Goal: Task Accomplishment & Management: Manage account settings

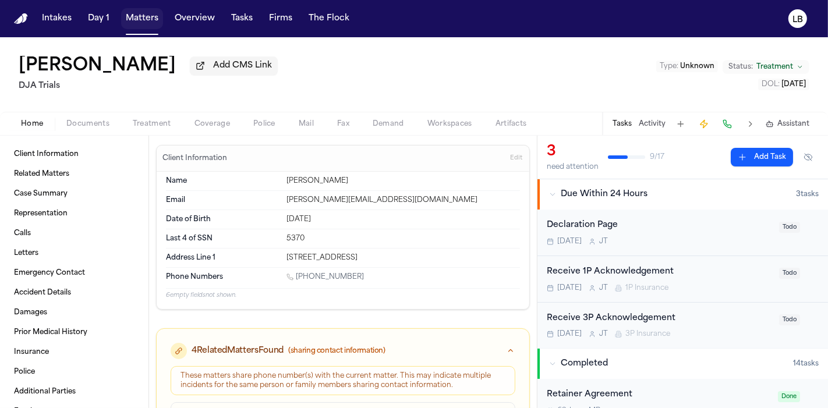
drag, startPoint x: 0, startPoint y: 0, endPoint x: 139, endPoint y: 13, distance: 139.2
click at [139, 13] on button "Matters" at bounding box center [142, 18] width 42 height 21
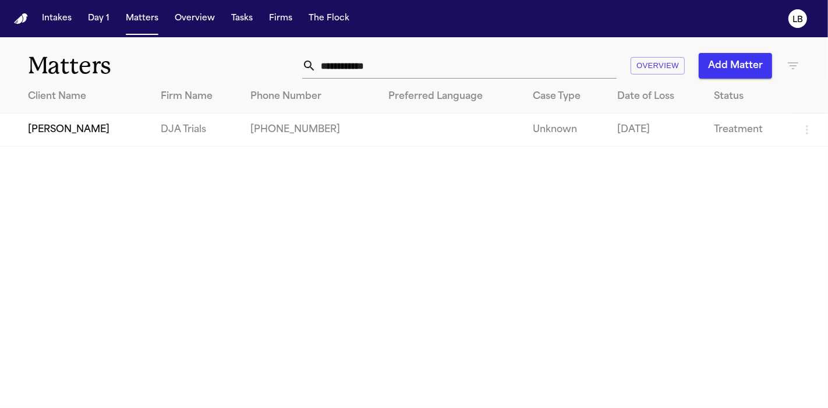
click at [345, 63] on input "**********" at bounding box center [466, 66] width 300 height 26
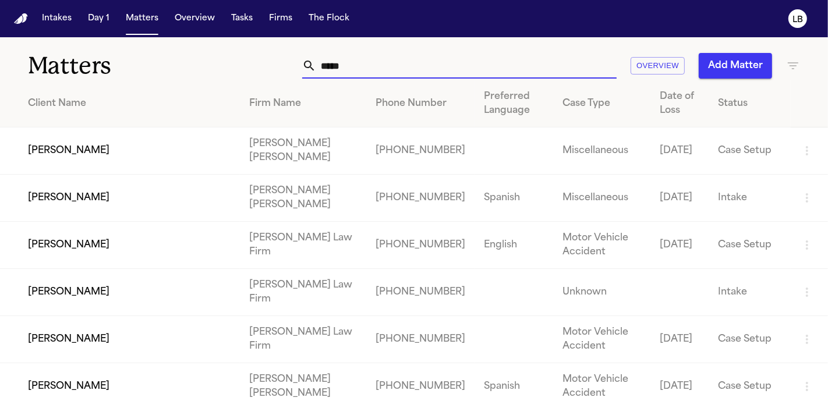
click at [396, 71] on input "****" at bounding box center [466, 66] width 300 height 26
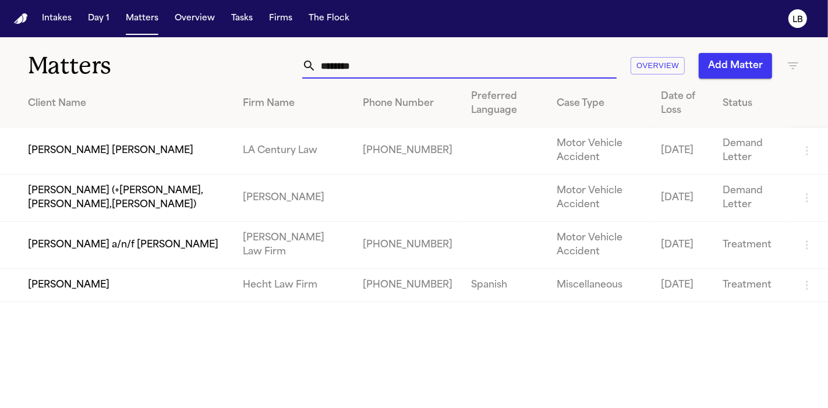
type input "********"
click at [61, 278] on td "[PERSON_NAME]" at bounding box center [117, 285] width 234 height 33
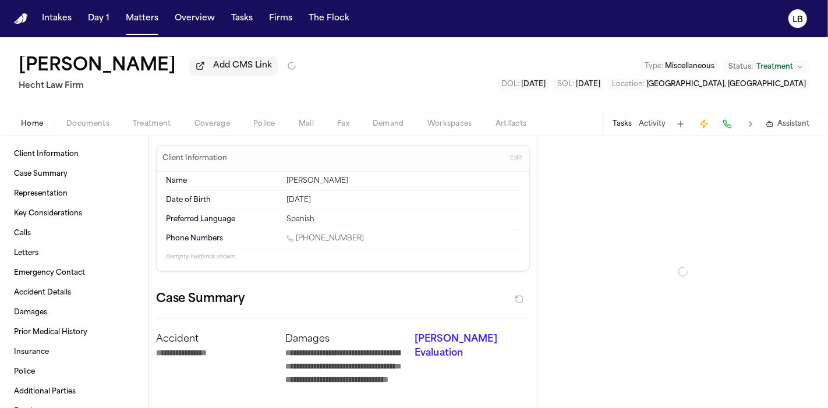
type textarea "*"
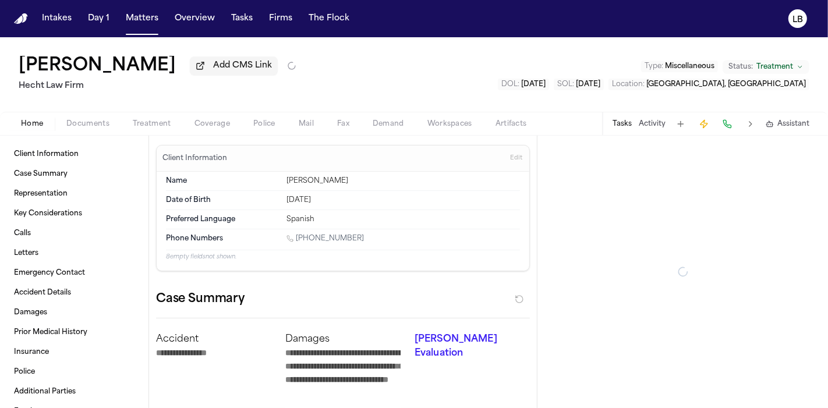
type textarea "*"
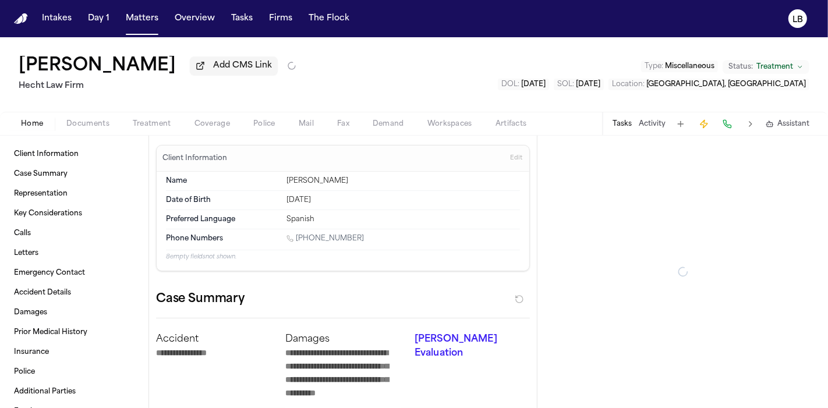
type textarea "*"
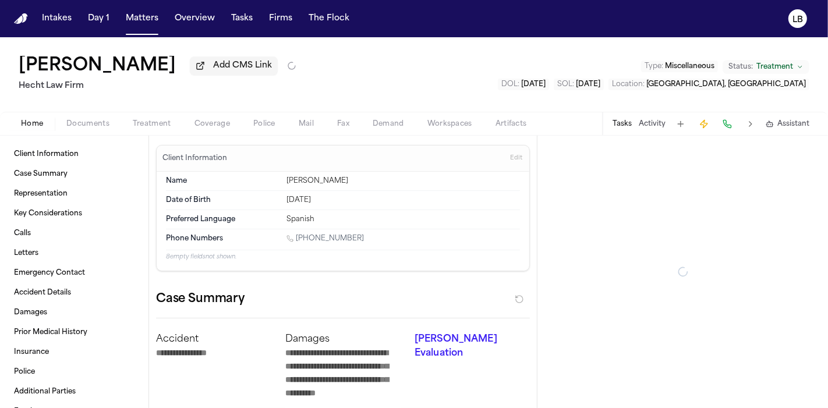
type textarea "*"
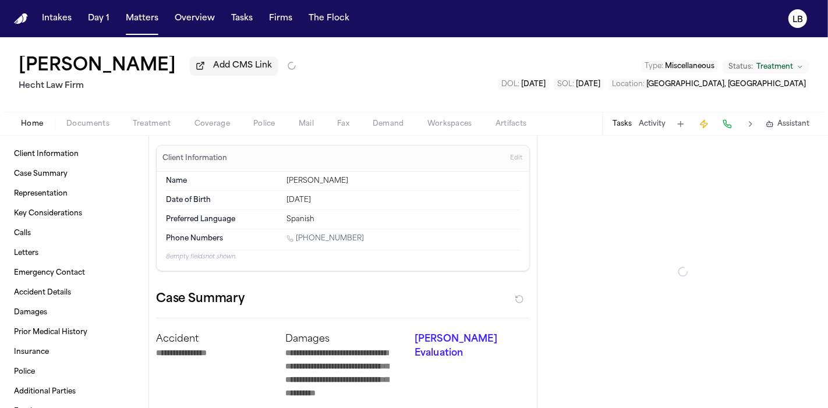
type textarea "*"
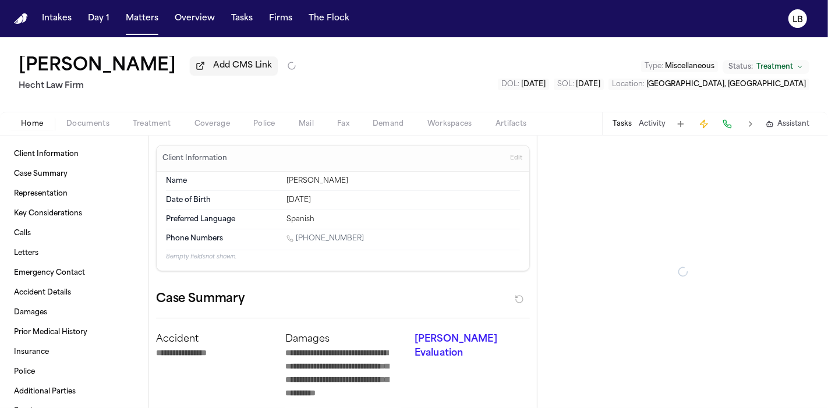
type textarea "*"
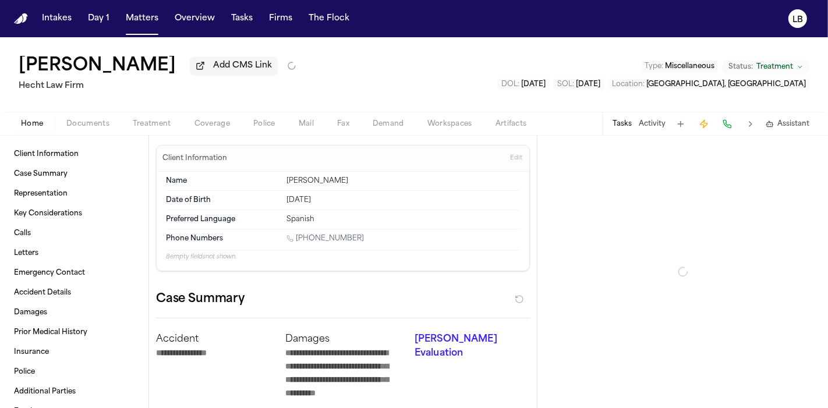
type textarea "*"
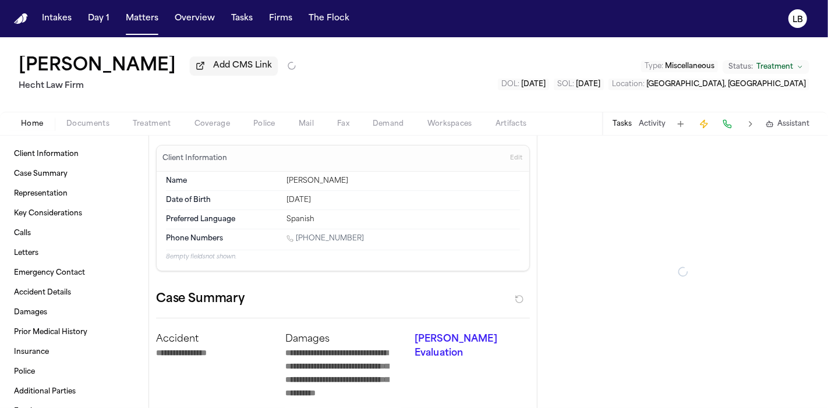
type textarea "*"
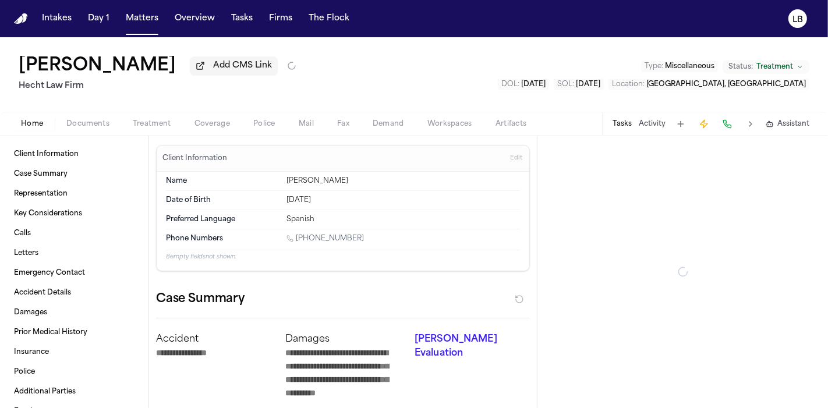
type textarea "*"
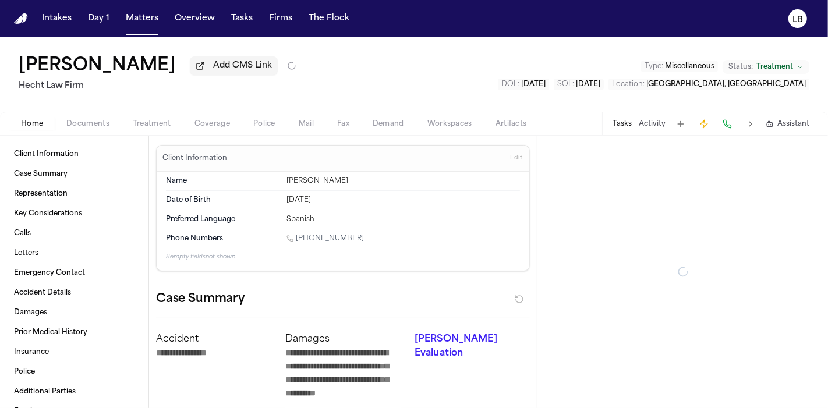
type textarea "*"
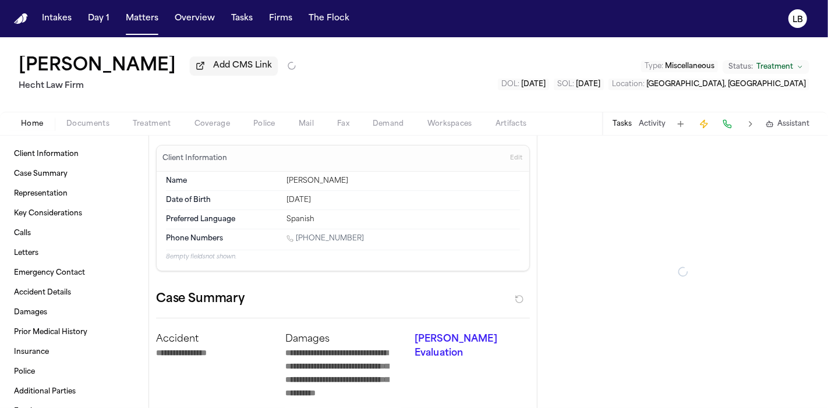
type textarea "*"
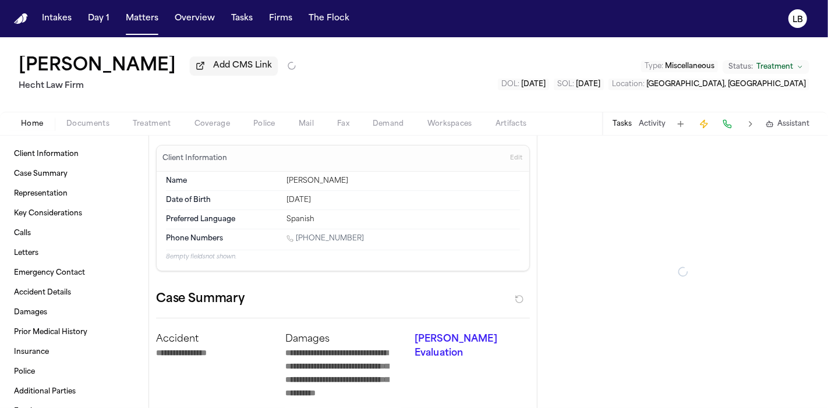
type textarea "*"
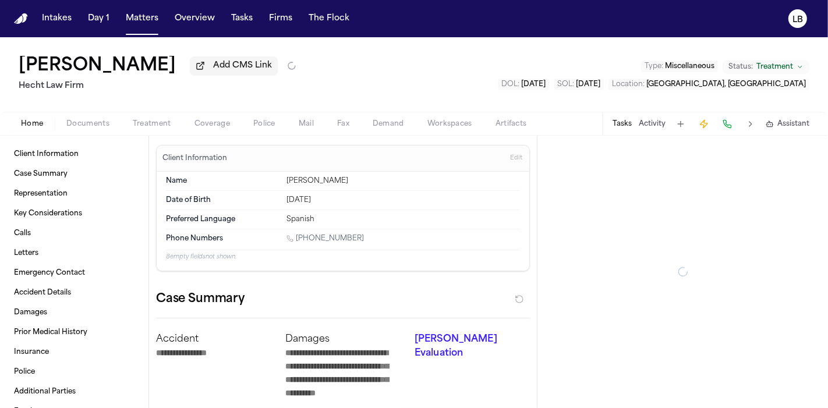
type textarea "*"
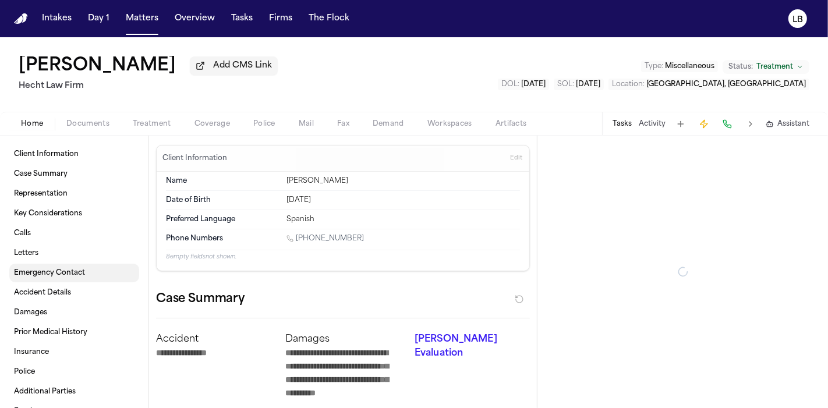
type textarea "*"
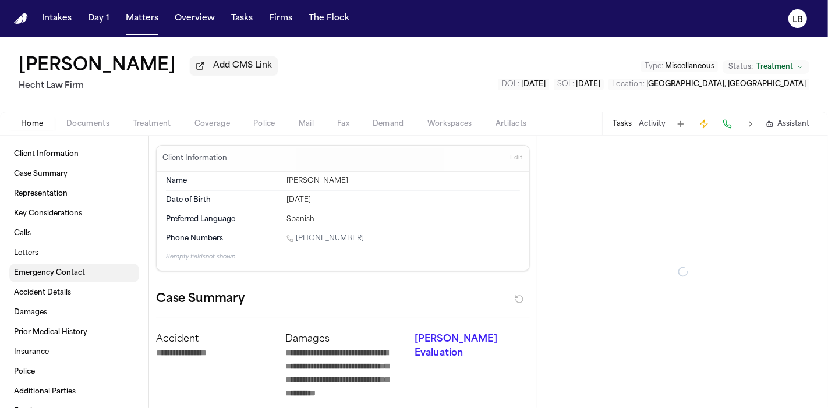
type textarea "*"
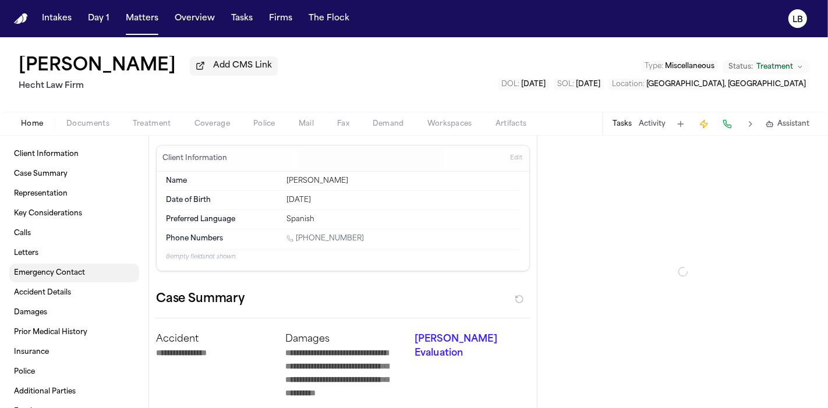
type textarea "*"
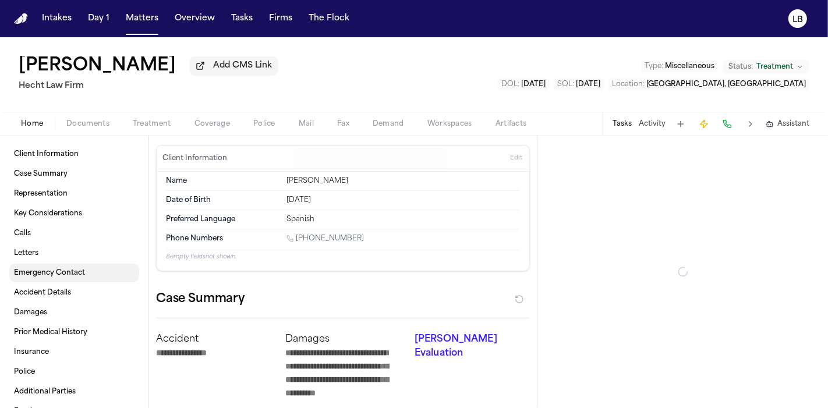
type textarea "*"
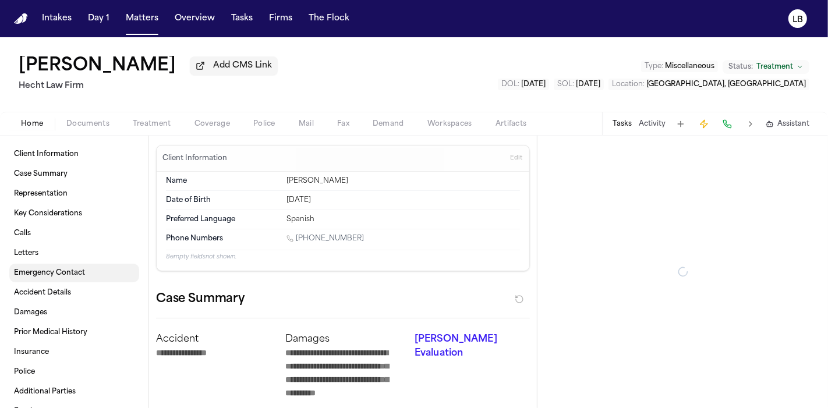
type textarea "*"
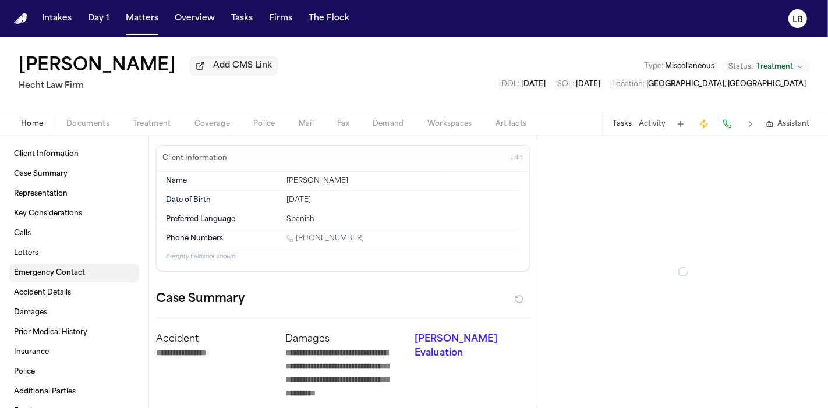
type textarea "*"
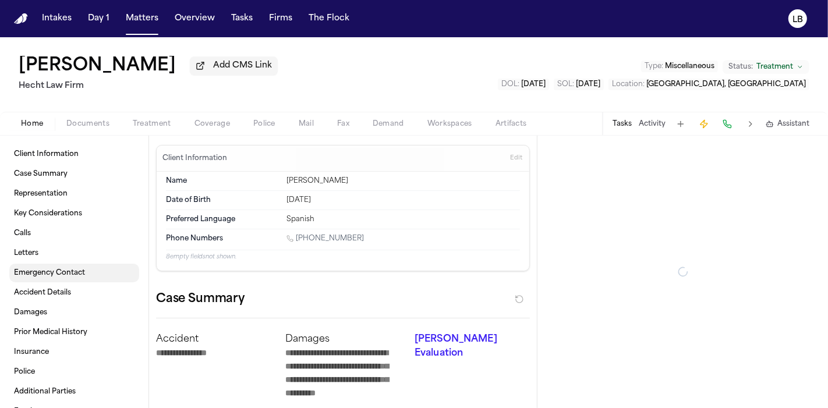
type textarea "*"
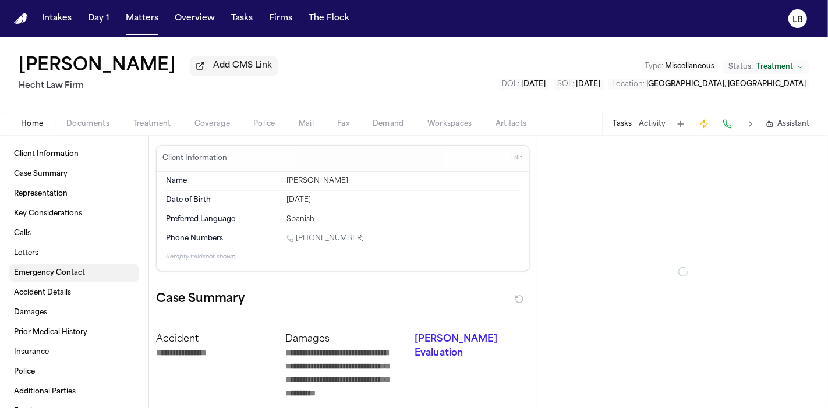
type textarea "*"
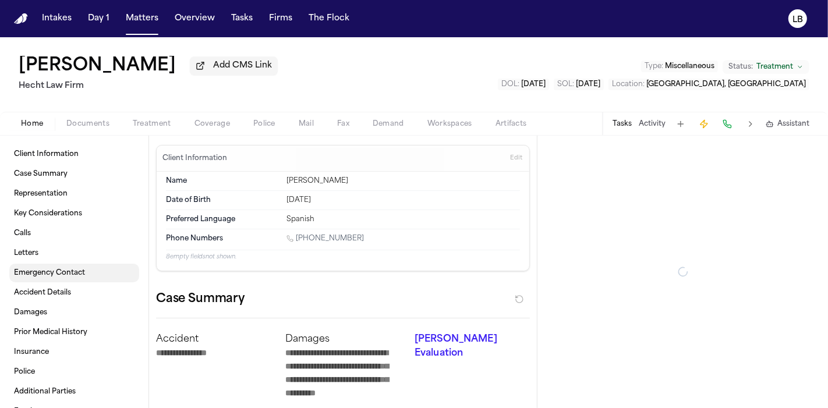
type textarea "*"
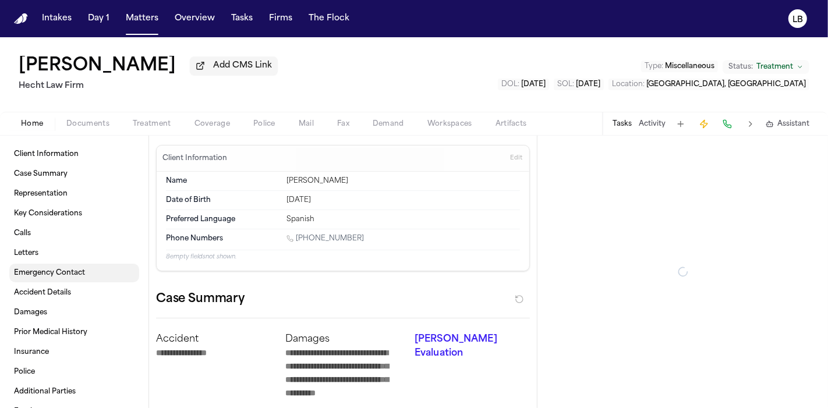
type textarea "*"
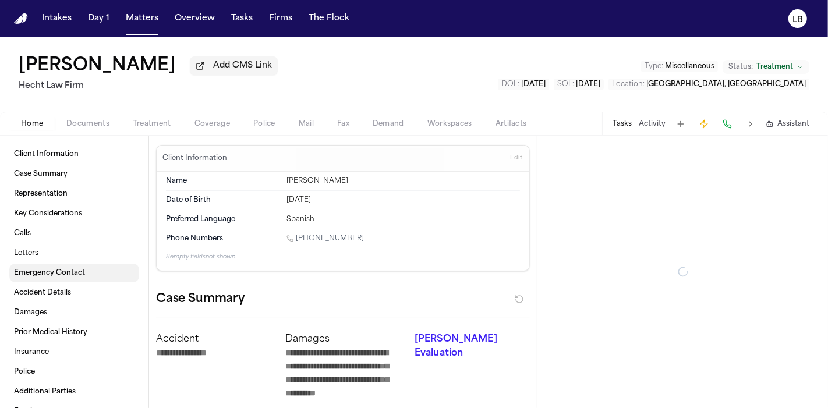
type textarea "*"
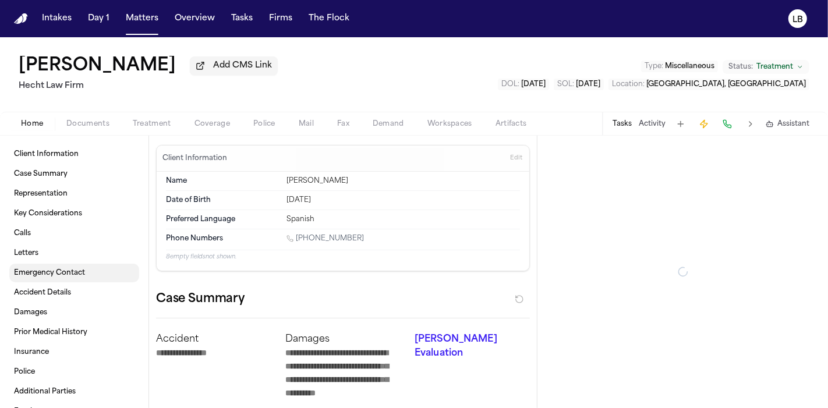
type textarea "*"
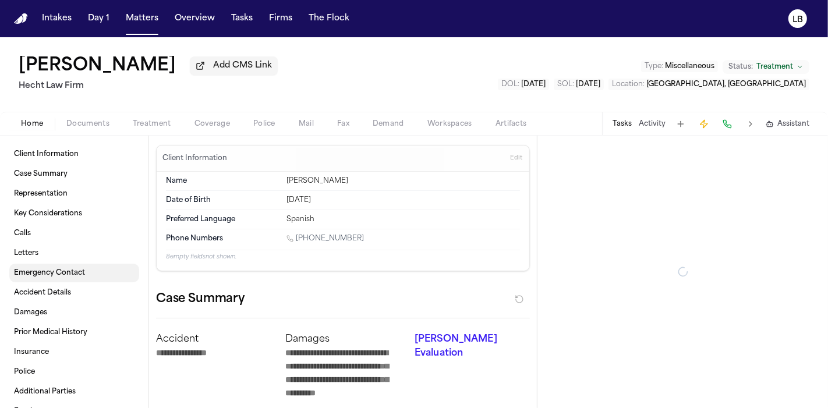
type textarea "*"
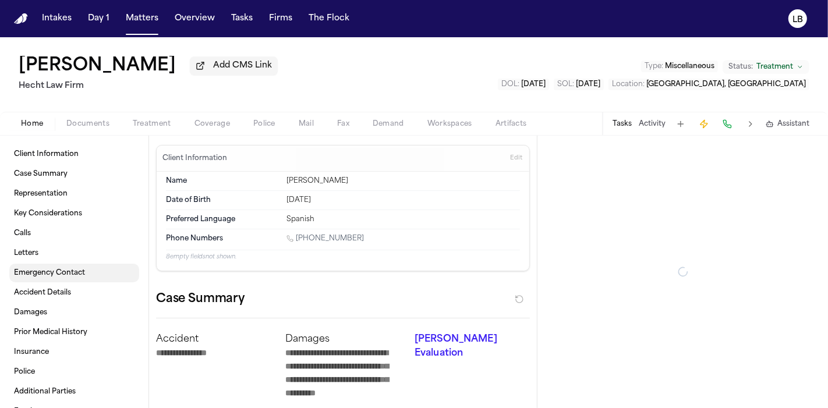
type textarea "*"
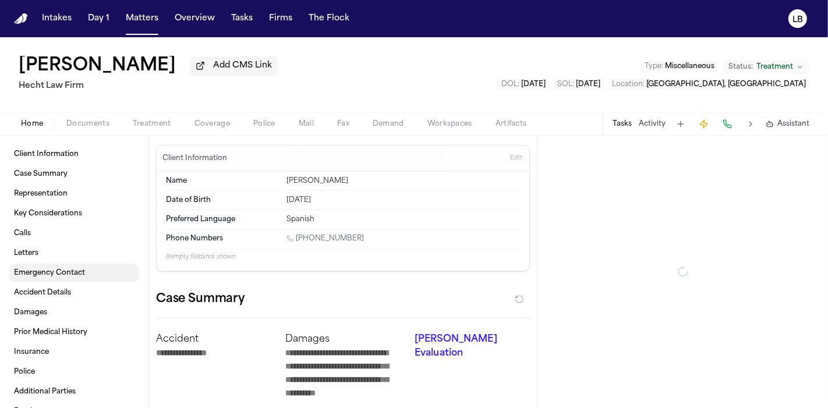
type textarea "*"
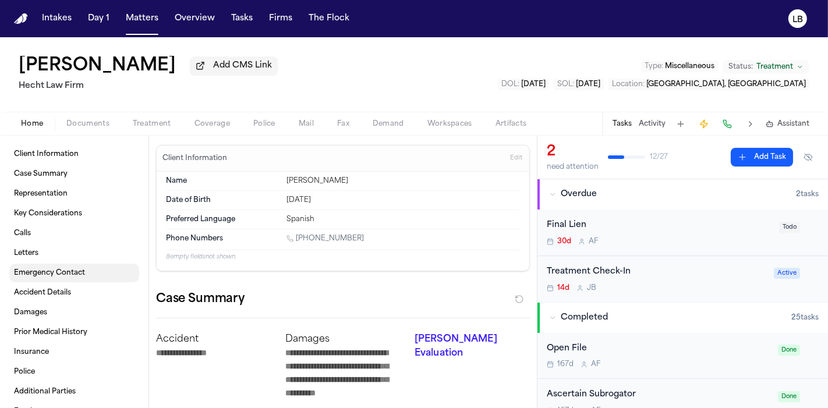
type textarea "*"
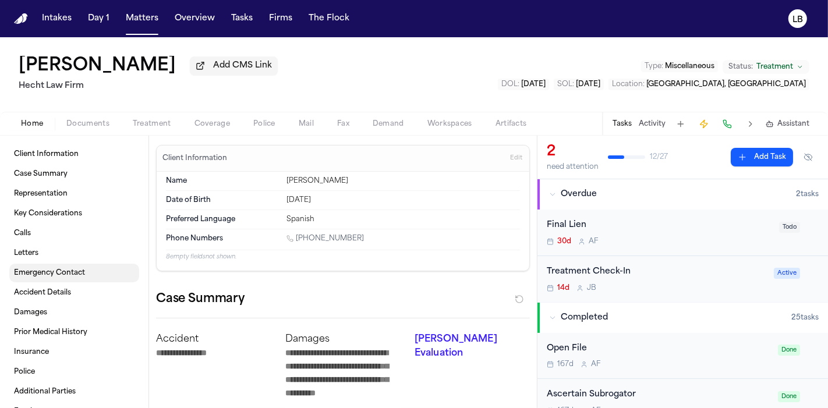
type textarea "*"
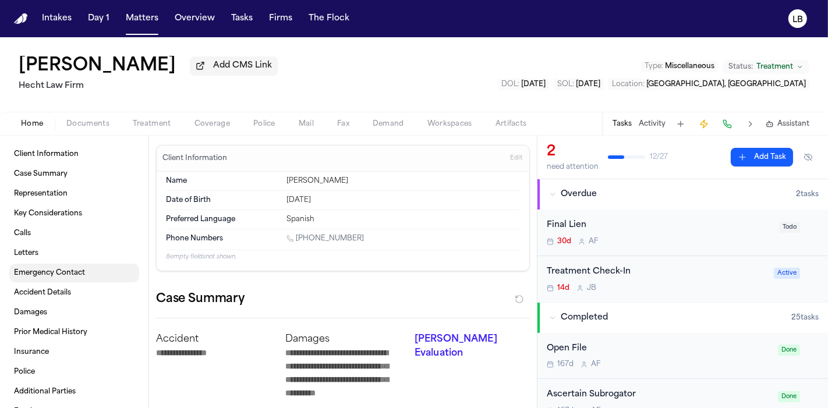
type textarea "*"
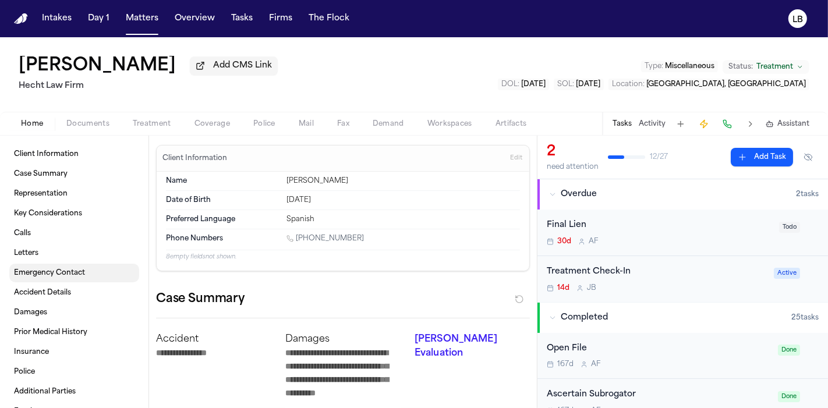
type textarea "*"
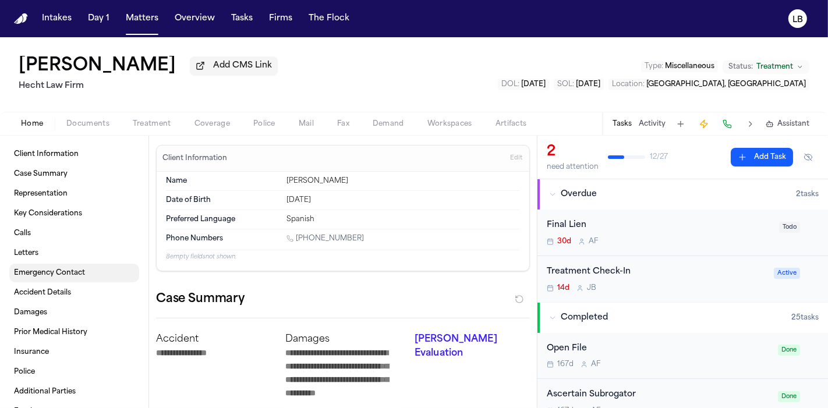
type textarea "*"
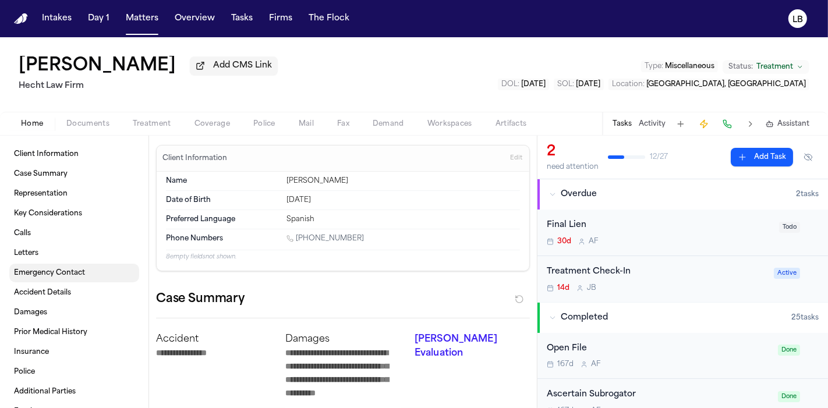
type textarea "*"
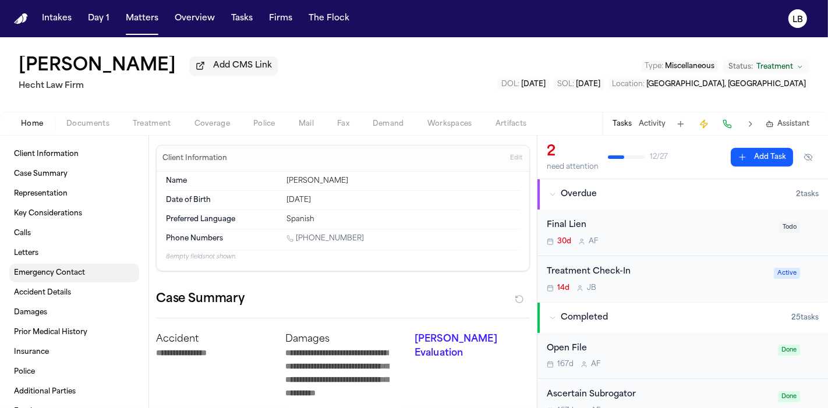
type textarea "*"
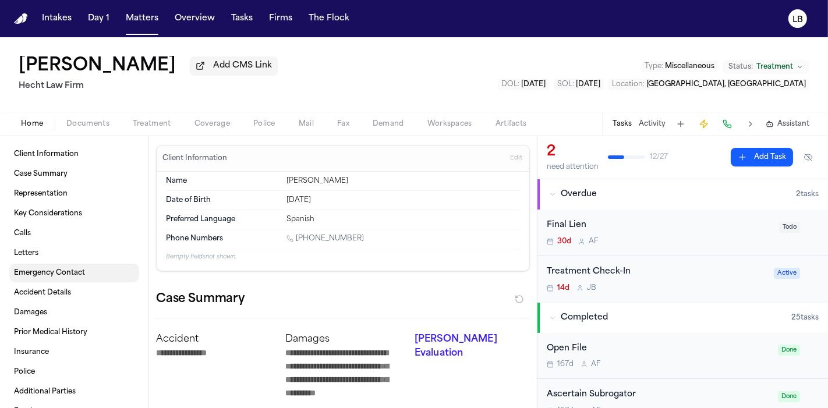
type textarea "*"
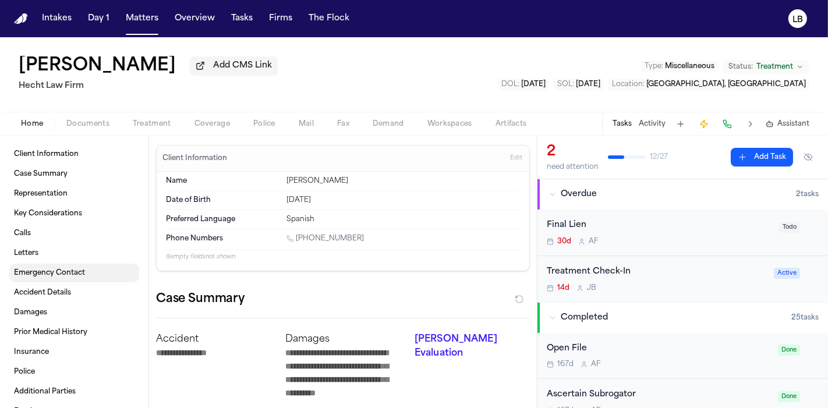
type textarea "*"
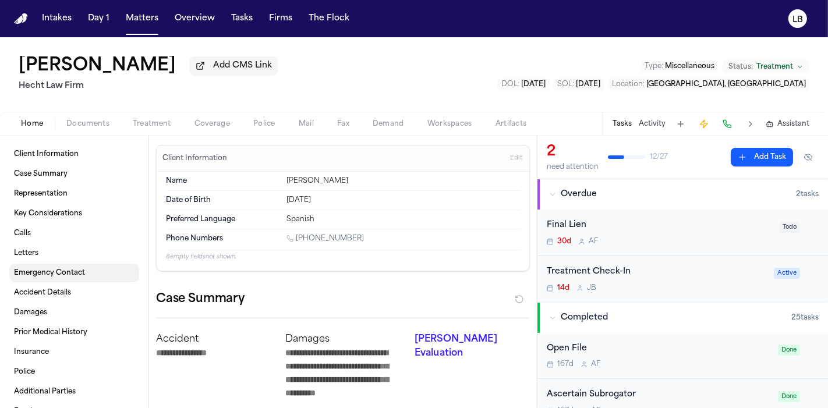
type textarea "*"
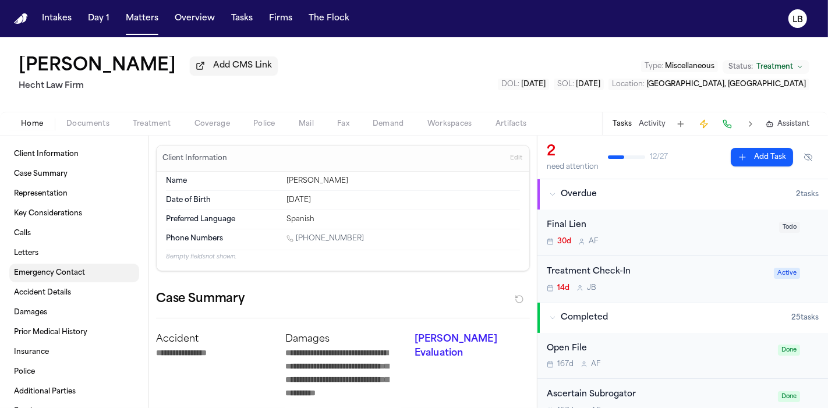
type textarea "*"
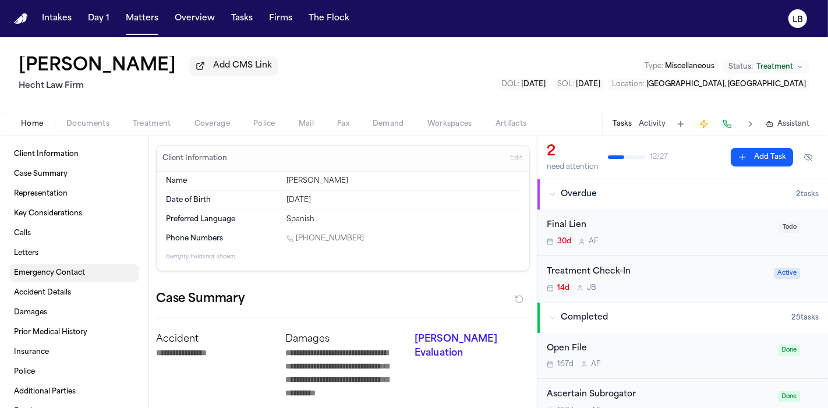
type textarea "*"
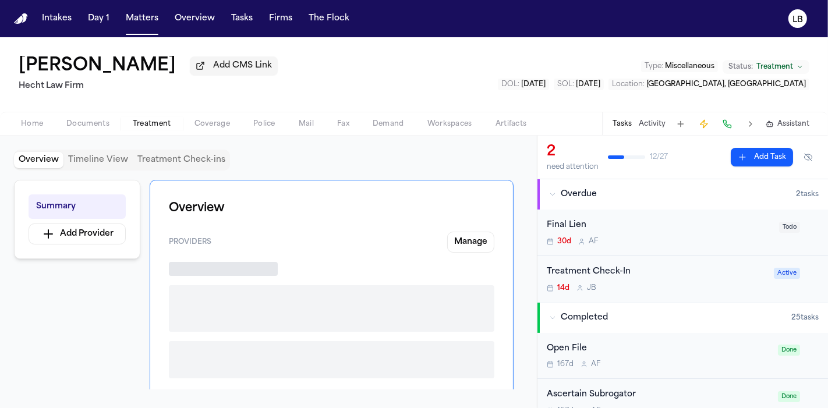
click at [161, 123] on span "Treatment" at bounding box center [152, 123] width 38 height 9
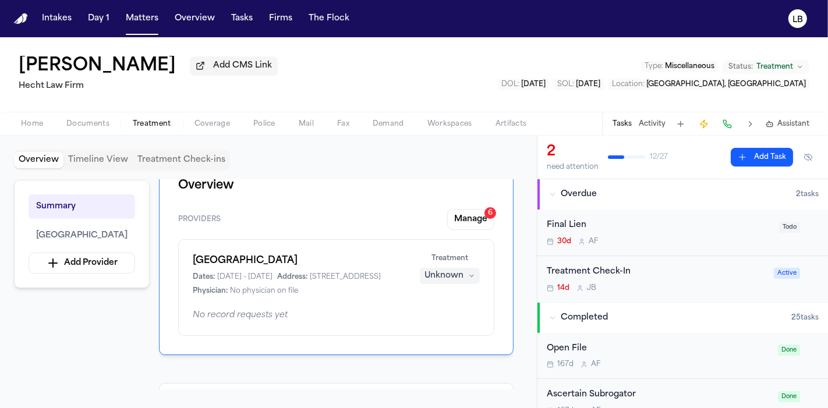
scroll to position [24, 0]
drag, startPoint x: 388, startPoint y: 259, endPoint x: 218, endPoint y: 263, distance: 170.1
click at [218, 263] on div "[GEOGRAPHIC_DATA] Dates: [DATE] - [DATE] Address: [STREET_ADDRESS] Physician: N…" at bounding box center [336, 286] width 316 height 97
copy h1 "[GEOGRAPHIC_DATA]"
click at [236, 24] on button "Tasks" at bounding box center [242, 18] width 31 height 21
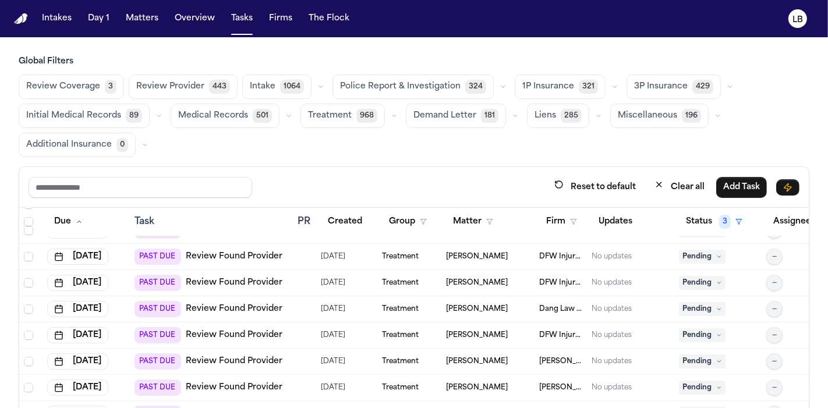
scroll to position [70, 0]
click at [231, 24] on button "Tasks" at bounding box center [242, 18] width 31 height 21
click at [148, 27] on button "Matters" at bounding box center [142, 18] width 42 height 21
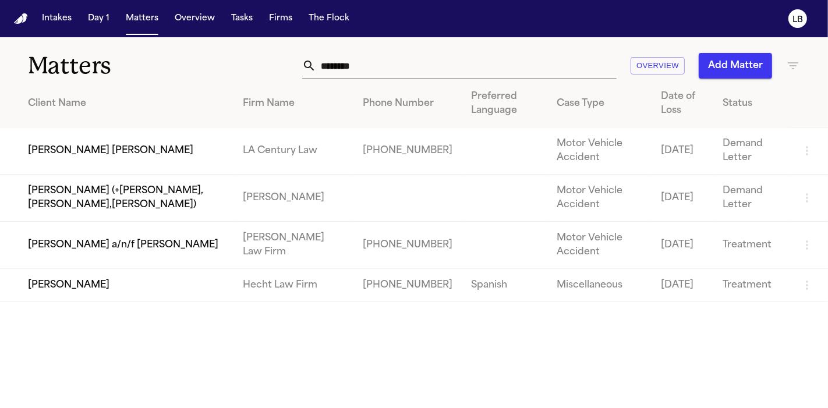
click at [450, 55] on input "********" at bounding box center [466, 66] width 300 height 26
click at [405, 64] on input "********" at bounding box center [466, 66] width 300 height 26
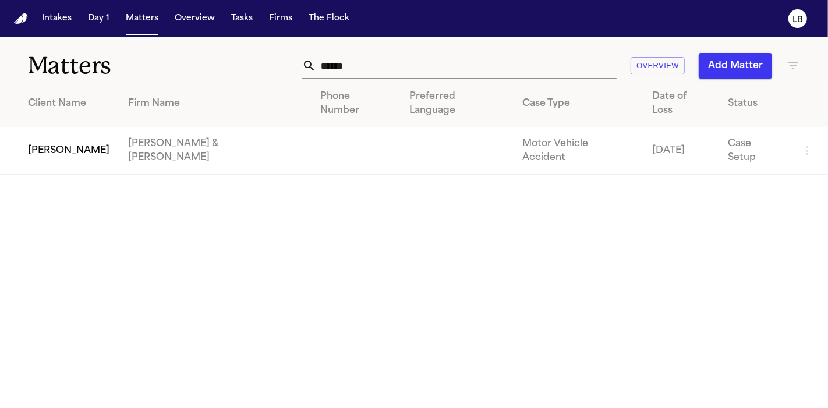
click at [311, 128] on td at bounding box center [356, 151] width 90 height 47
click at [88, 128] on td "[PERSON_NAME]" at bounding box center [59, 151] width 119 height 47
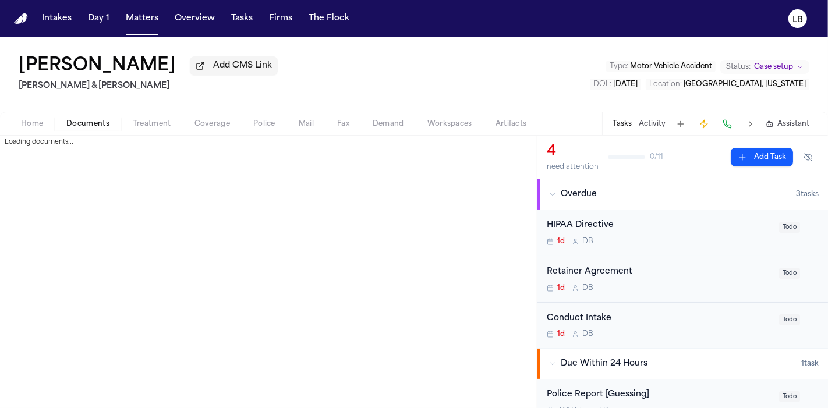
click at [84, 119] on span "Documents" at bounding box center [87, 123] width 43 height 9
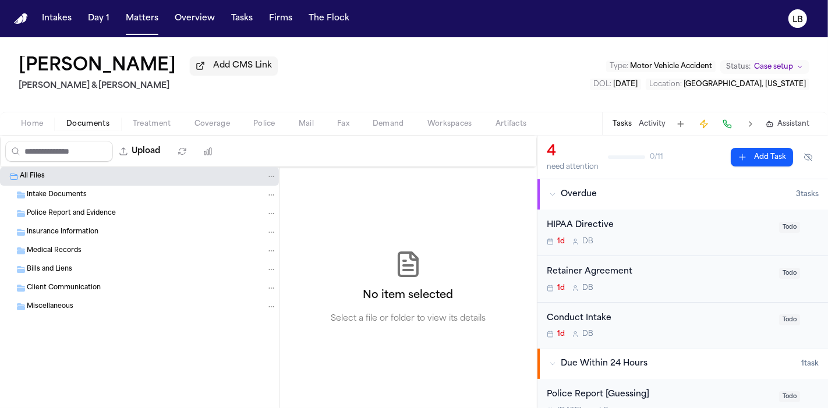
click at [91, 209] on span "Police Report and Evidence" at bounding box center [71, 214] width 89 height 10
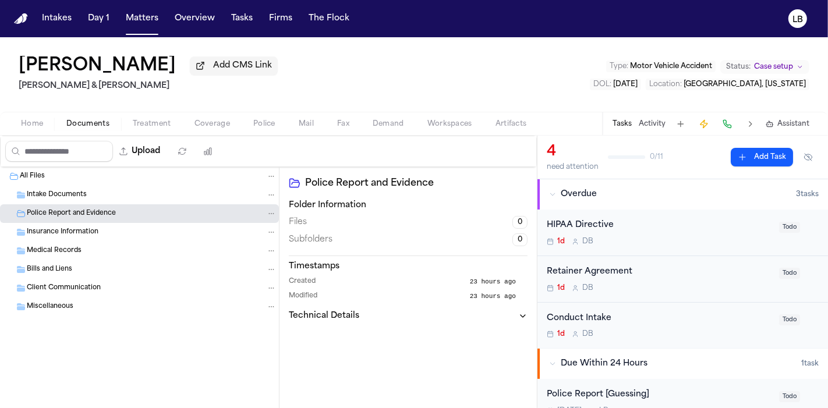
click at [75, 191] on span "Intake Documents" at bounding box center [57, 195] width 60 height 10
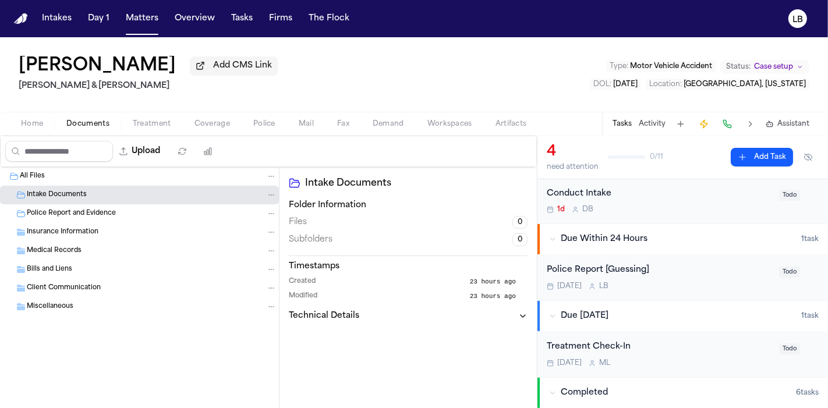
scroll to position [98, 0]
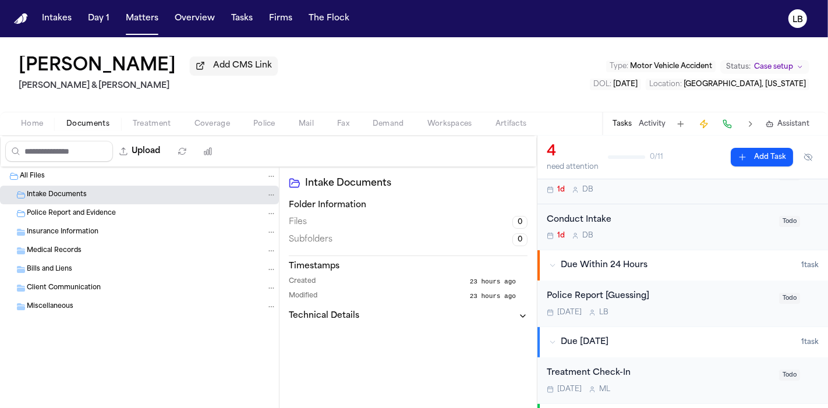
drag, startPoint x: 720, startPoint y: 290, endPoint x: 768, endPoint y: 297, distance: 48.3
click at [768, 297] on div "Police Report [Guessing] [DATE] L B Todo" at bounding box center [683, 303] width 272 height 27
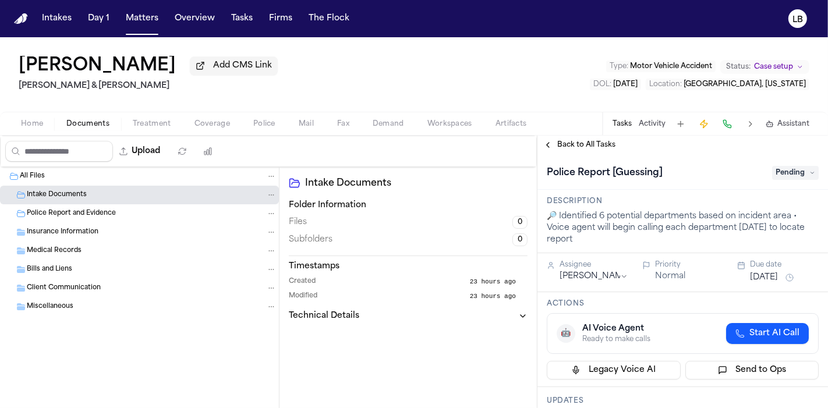
click at [785, 173] on span "Pending" at bounding box center [795, 173] width 47 height 14
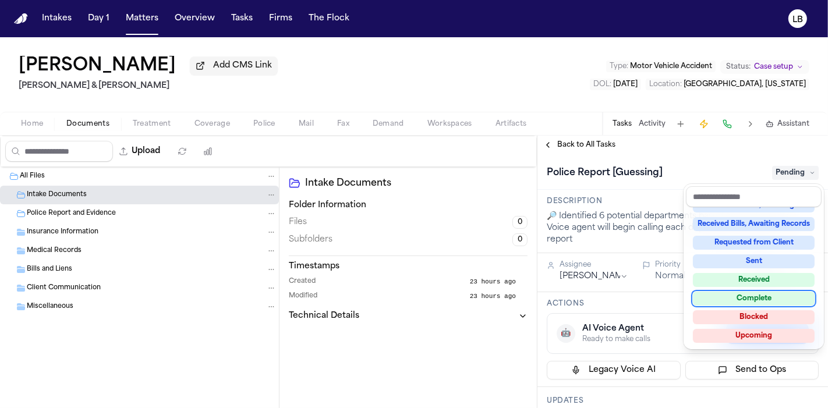
click at [770, 299] on div "Complete" at bounding box center [754, 299] width 122 height 14
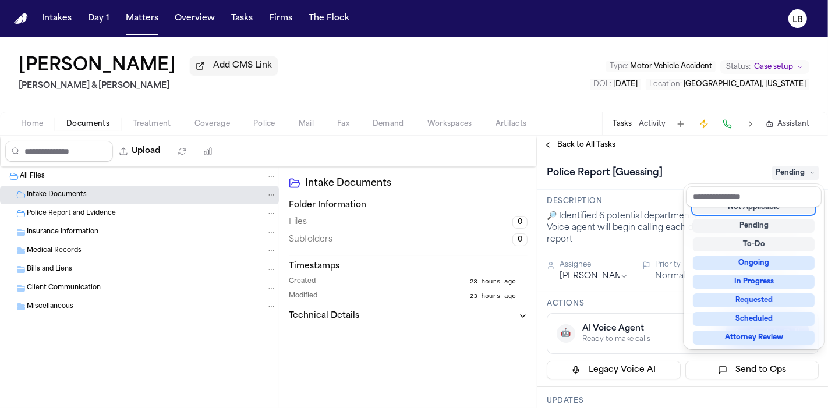
scroll to position [5, 0]
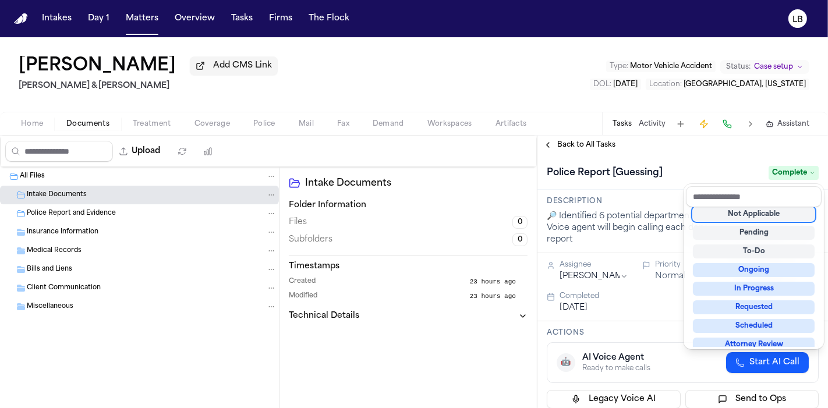
click at [236, 26] on div "Intakes Day 1 Matters Overview Tasks Firms The Flock LB [PERSON_NAME] Add CMS L…" at bounding box center [414, 204] width 828 height 408
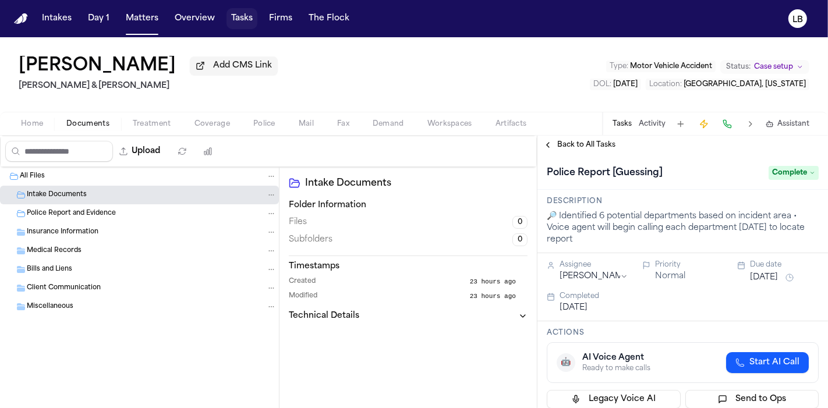
click at [235, 21] on button "Tasks" at bounding box center [242, 18] width 31 height 21
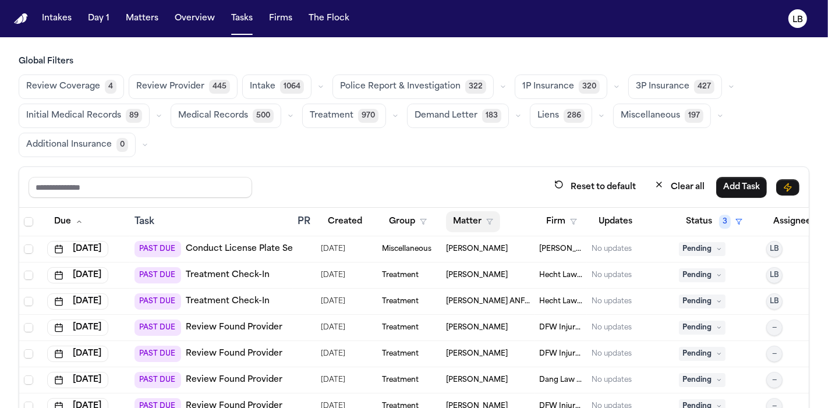
drag, startPoint x: 487, startPoint y: 230, endPoint x: 462, endPoint y: 218, distance: 28.4
click at [462, 218] on button "Matter" at bounding box center [473, 221] width 54 height 21
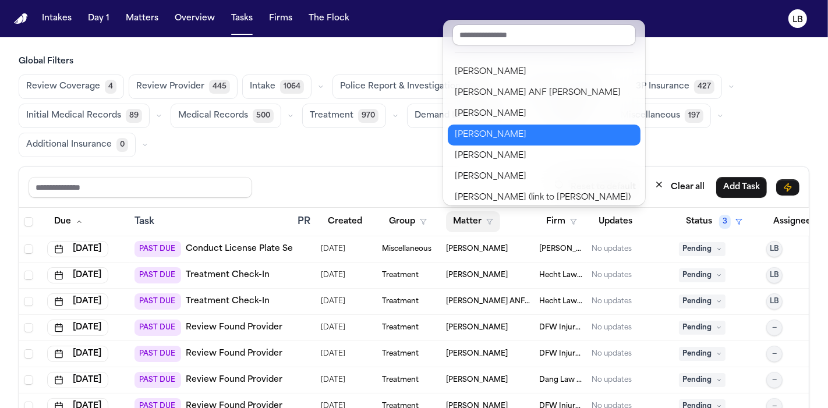
scroll to position [15, 0]
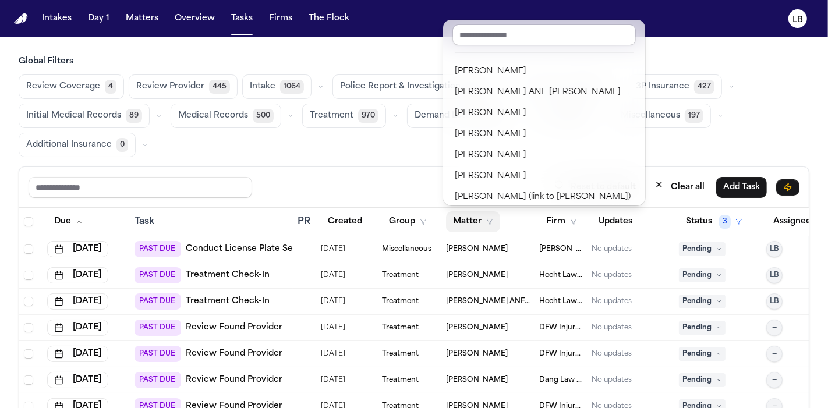
drag, startPoint x: 553, startPoint y: 242, endPoint x: 528, endPoint y: 224, distance: 31.2
click at [528, 224] on div "Matter" at bounding box center [488, 221] width 84 height 21
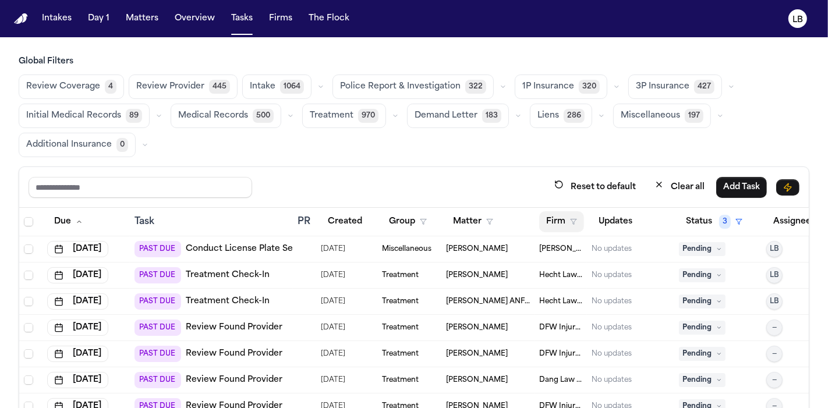
click at [546, 222] on button "Firm" at bounding box center [561, 221] width 45 height 21
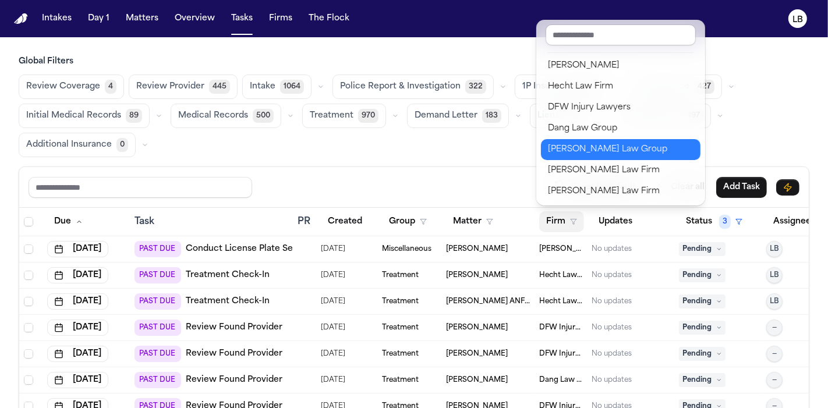
scroll to position [64, 0]
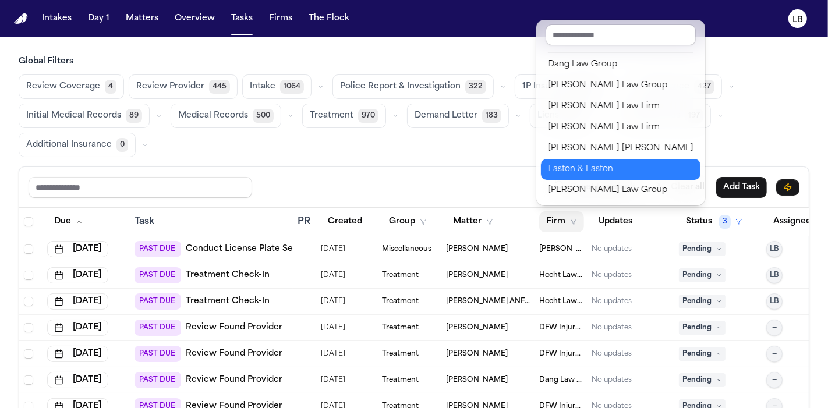
click at [597, 169] on div "Easton & Easton" at bounding box center [621, 169] width 146 height 14
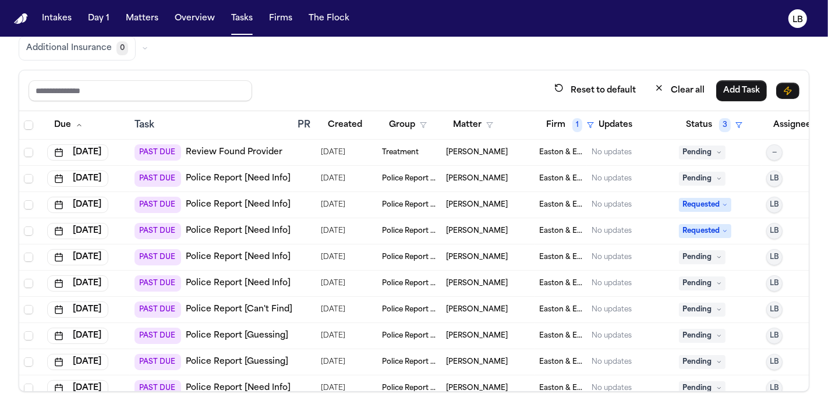
scroll to position [0, 0]
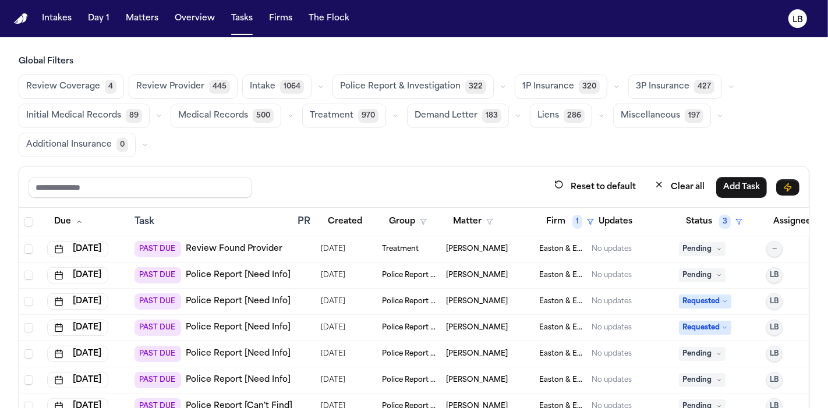
click at [553, 223] on button "Firm 1" at bounding box center [570, 221] width 62 height 21
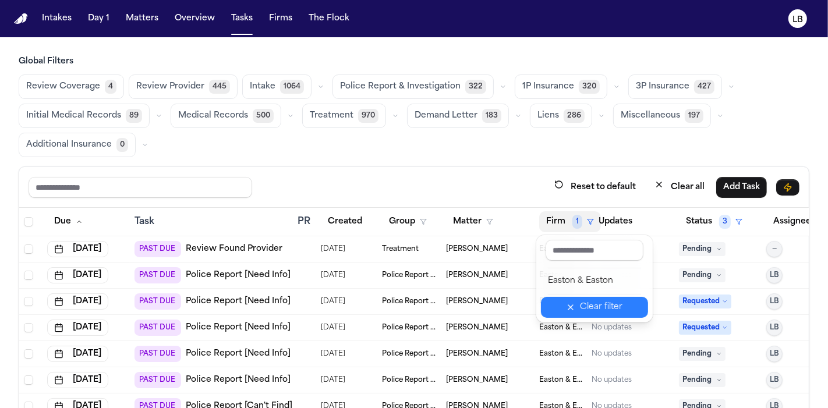
drag, startPoint x: 592, startPoint y: 303, endPoint x: 620, endPoint y: 152, distance: 153.4
click at [620, 152] on div "Global Filters Review Coverage 4 Review Provider 445 Intake 1064 Police Report …" at bounding box center [414, 272] width 791 height 433
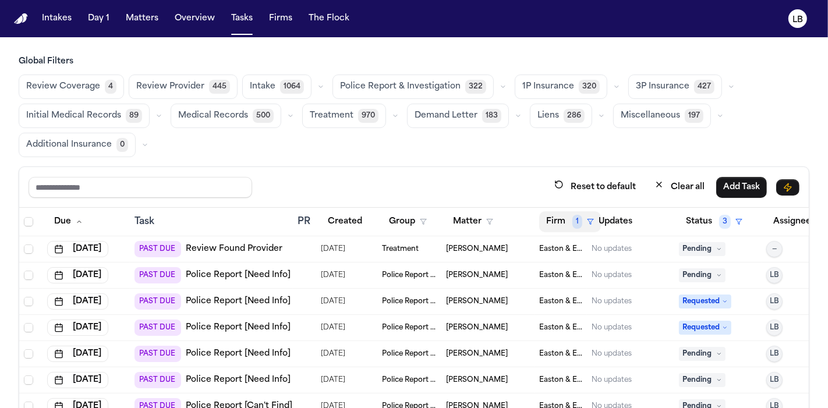
click at [574, 220] on span "1" at bounding box center [577, 222] width 10 height 14
click at [589, 295] on div "Easton & Easton Clear filter" at bounding box center [594, 278] width 116 height 87
click at [589, 298] on button "Clear filter" at bounding box center [594, 307] width 107 height 21
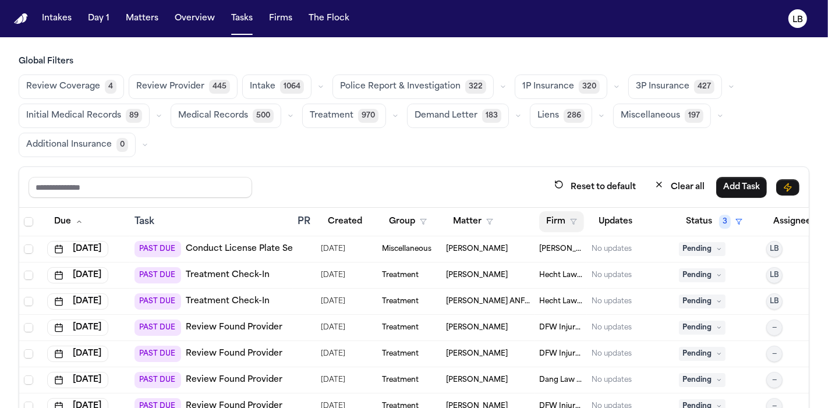
click at [572, 220] on polygon "button" at bounding box center [574, 222] width 6 height 5
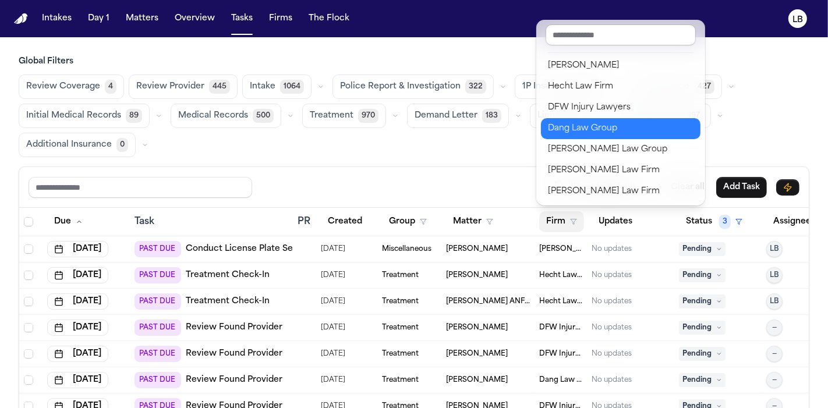
scroll to position [64, 0]
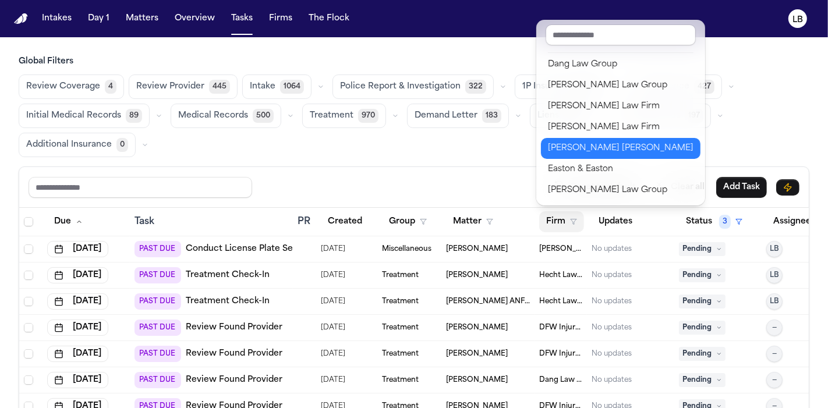
click at [606, 151] on div "[PERSON_NAME] [PERSON_NAME]" at bounding box center [621, 149] width 146 height 14
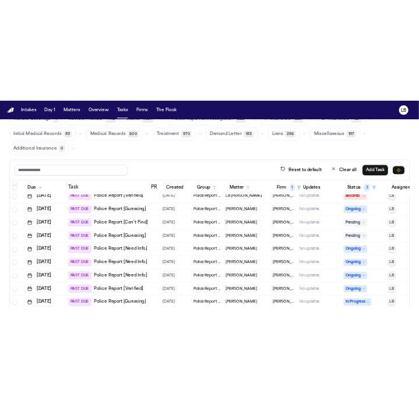
scroll to position [97, 0]
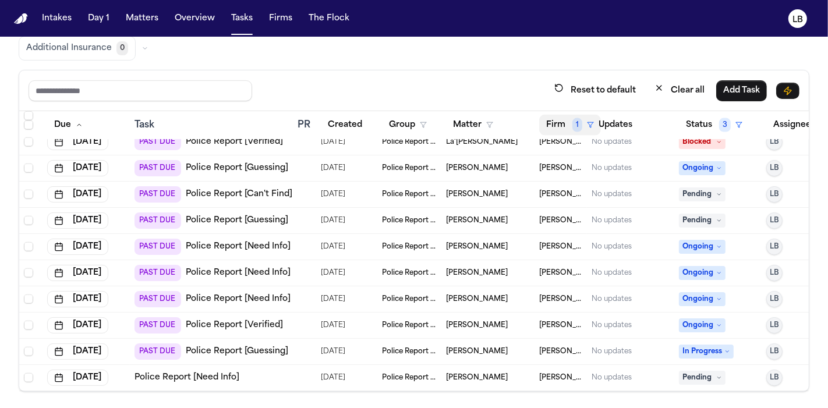
click at [554, 121] on button "Firm 1" at bounding box center [570, 125] width 62 height 21
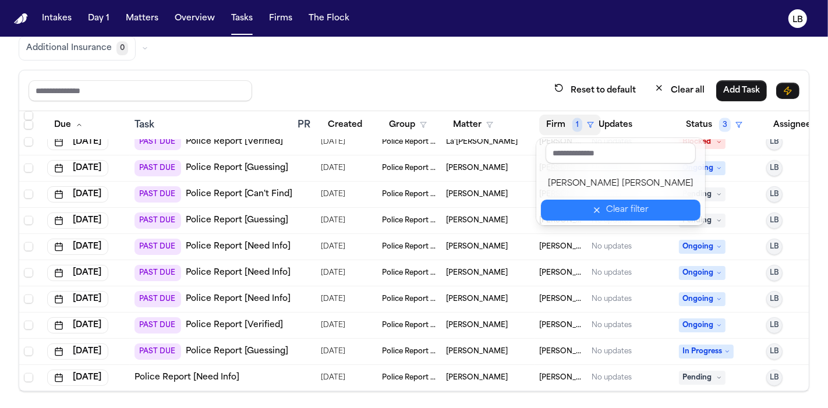
drag, startPoint x: 585, startPoint y: 214, endPoint x: 596, endPoint y: 214, distance: 10.5
click at [584, 208] on button "Clear filter" at bounding box center [621, 210] width 160 height 21
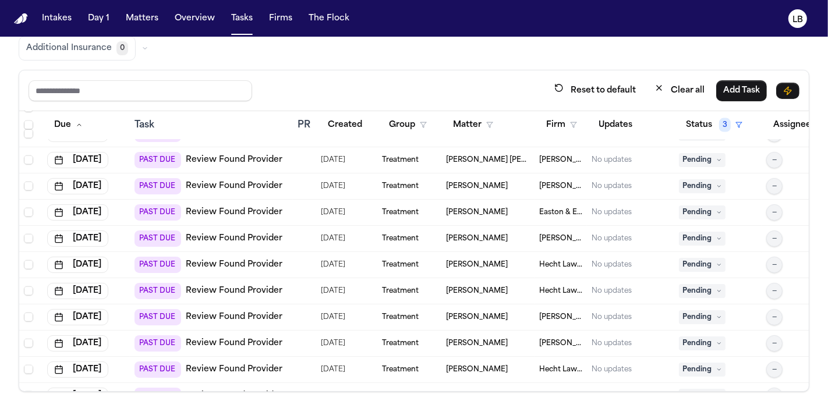
scroll to position [1689, 0]
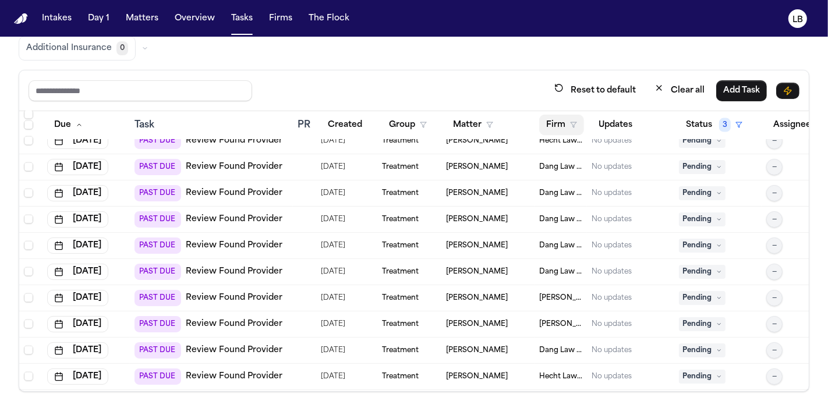
click at [559, 119] on button "Firm" at bounding box center [561, 125] width 45 height 21
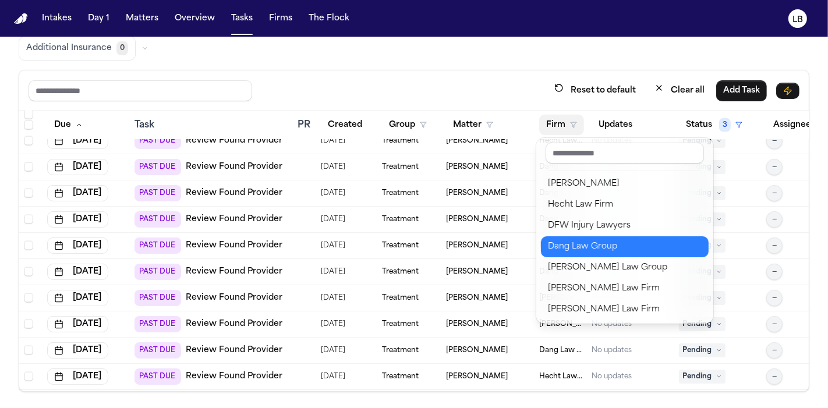
scroll to position [253, 0]
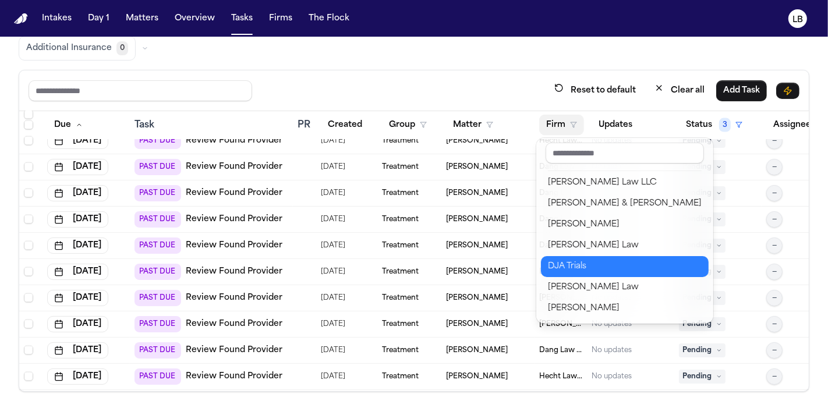
click at [595, 270] on div "DJA Trials" at bounding box center [625, 267] width 154 height 14
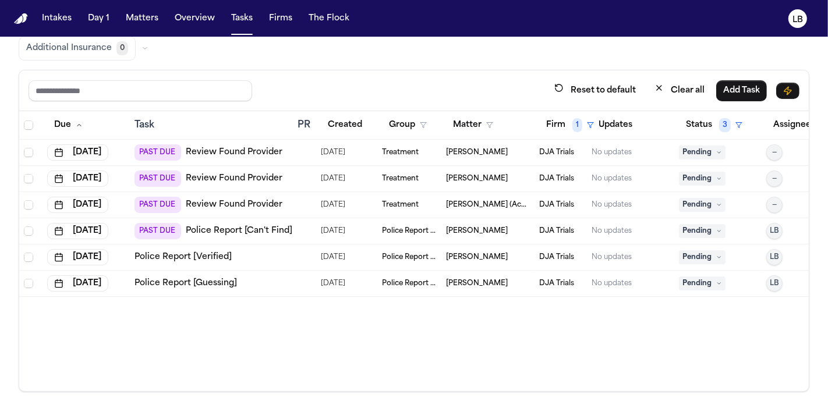
scroll to position [0, 0]
click at [234, 257] on div "Police Report [Verified]" at bounding box center [212, 258] width 154 height 12
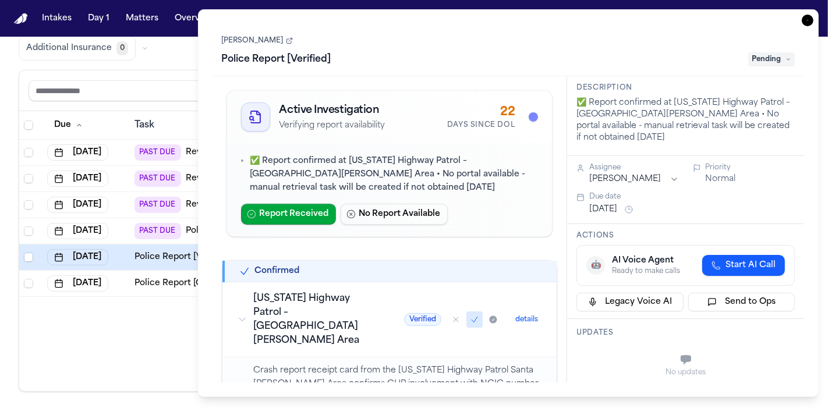
click at [275, 37] on link "[PERSON_NAME]" at bounding box center [257, 40] width 71 height 9
click at [806, 22] on icon "button" at bounding box center [808, 21] width 12 height 12
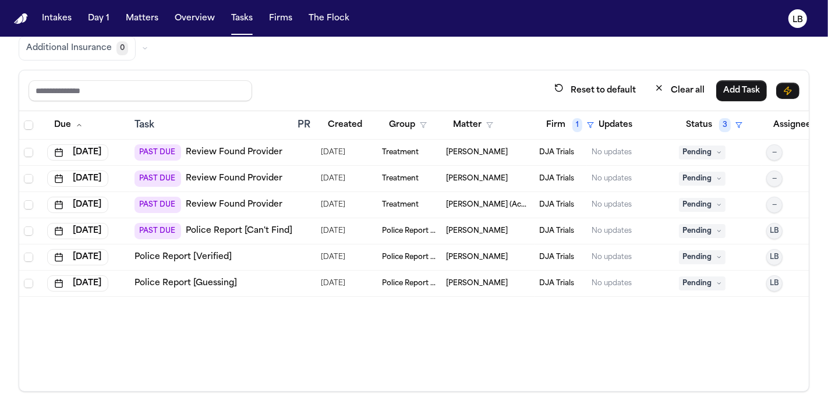
click at [166, 281] on link "Police Report [Guessing]" at bounding box center [186, 284] width 102 height 12
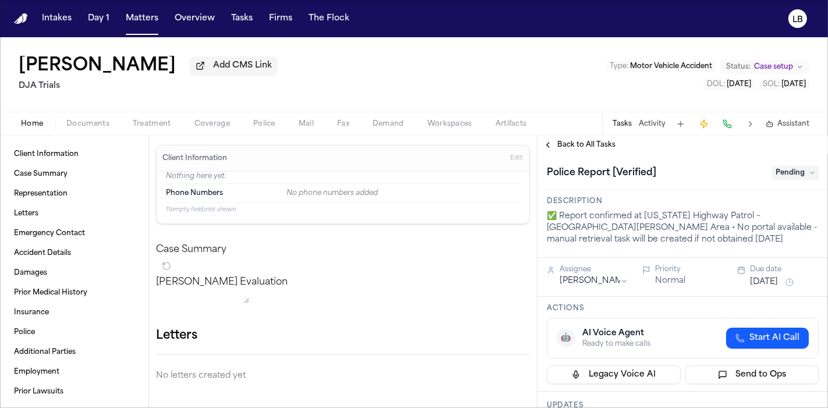
click at [79, 119] on span "Documents" at bounding box center [87, 123] width 43 height 9
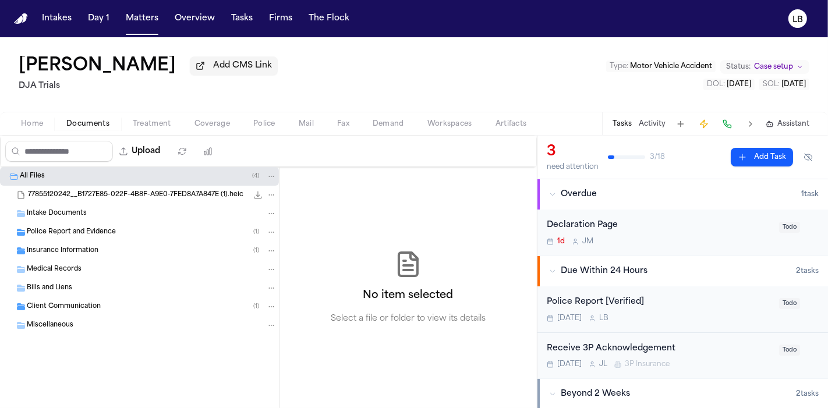
click at [111, 224] on div "Police Report and Evidence ( 1 )" at bounding box center [139, 232] width 279 height 19
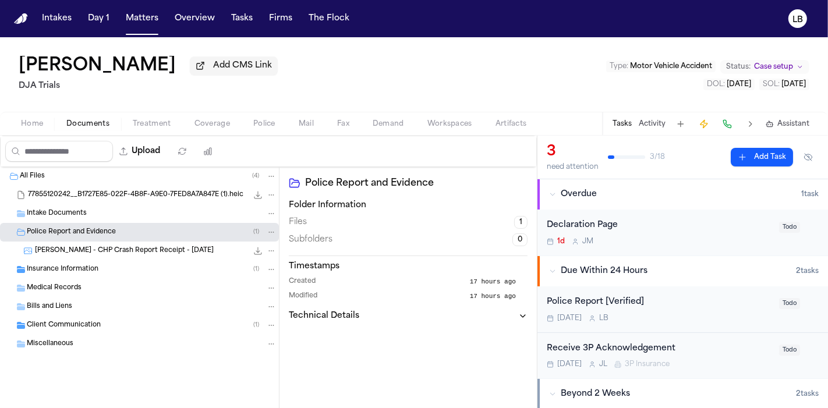
click at [140, 249] on span "[PERSON_NAME] - CHP Crash Report Receipt - [DATE]" at bounding box center [124, 251] width 179 height 10
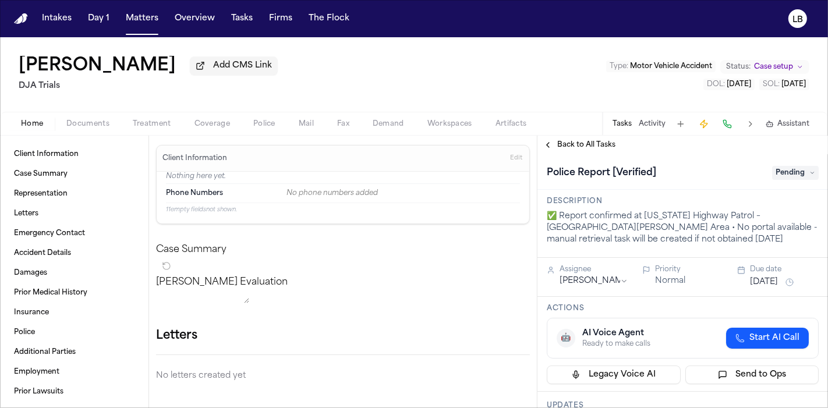
click at [101, 127] on span "Documents" at bounding box center [87, 123] width 43 height 9
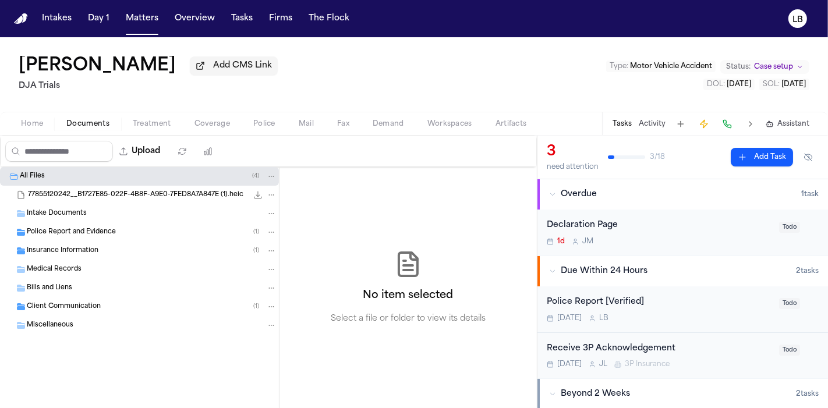
click at [72, 227] on div "Police Report and Evidence ( 1 )" at bounding box center [152, 232] width 250 height 10
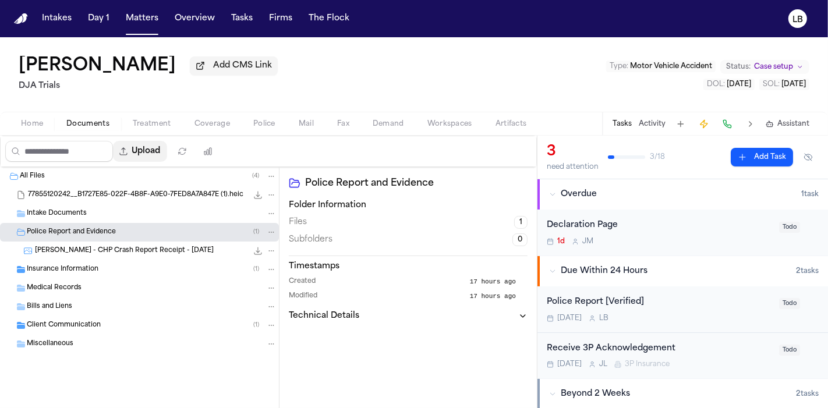
click at [160, 148] on button "Upload" at bounding box center [140, 151] width 54 height 21
select select "**********"
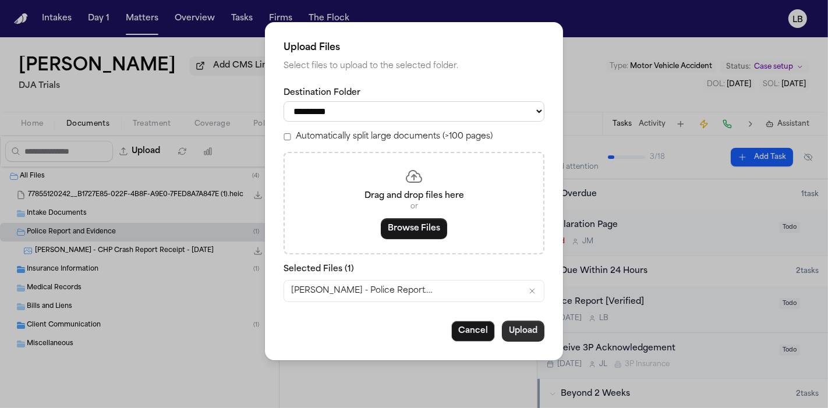
click at [517, 330] on button "Upload" at bounding box center [523, 331] width 43 height 21
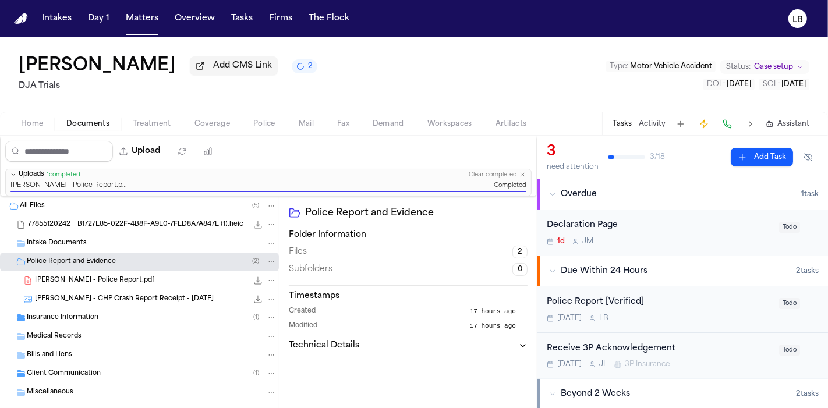
click at [621, 124] on button "Tasks" at bounding box center [622, 123] width 19 height 9
click at [650, 312] on div "Police Report [Verified] Today L B" at bounding box center [659, 309] width 225 height 27
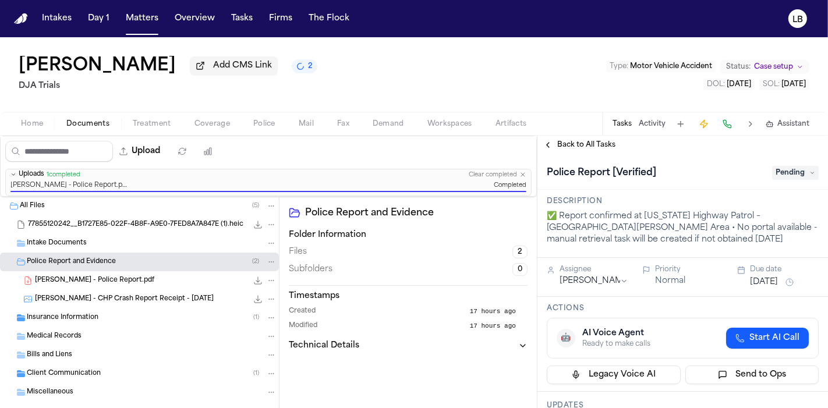
click at [794, 176] on span "Pending" at bounding box center [795, 173] width 47 height 14
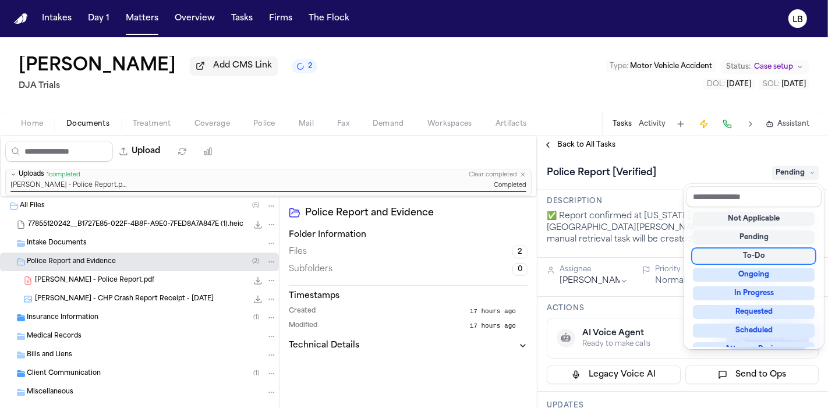
scroll to position [181, 0]
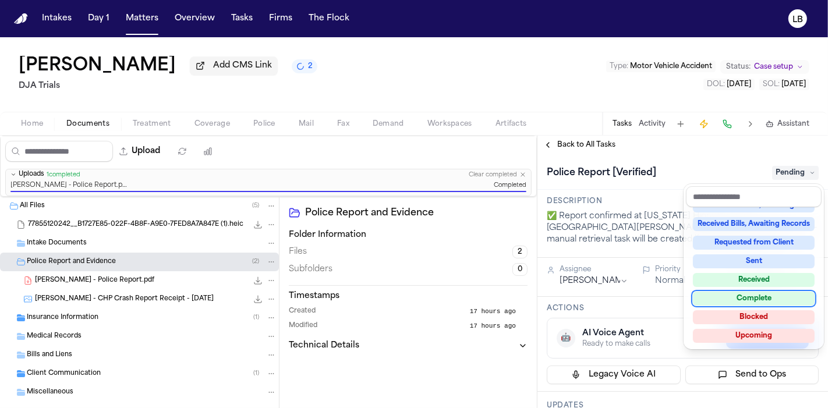
click at [784, 299] on div "Complete" at bounding box center [754, 299] width 122 height 14
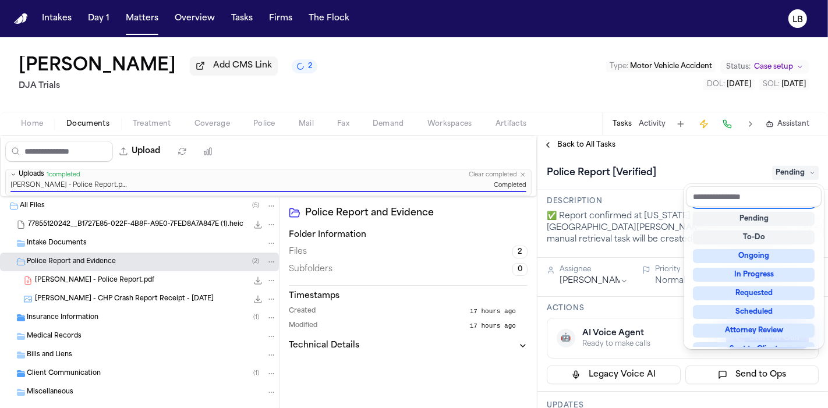
scroll to position [5, 0]
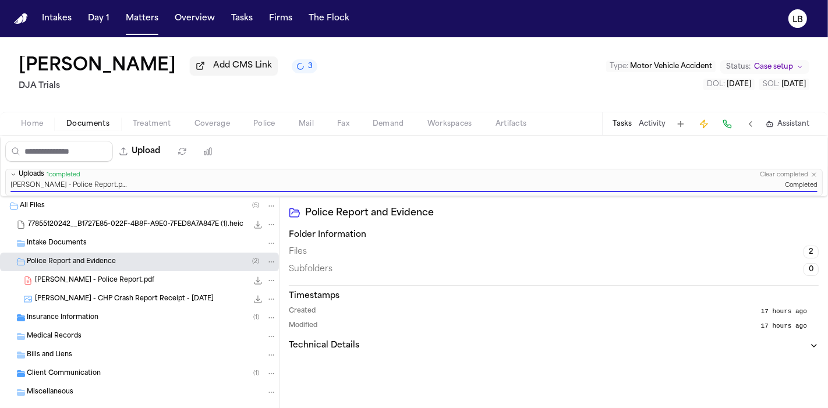
click at [721, 34] on nav "Intakes Day 1 Matters Overview Tasks Firms The Flock LB" at bounding box center [414, 18] width 828 height 37
click at [136, 11] on button "Matters" at bounding box center [142, 18] width 42 height 21
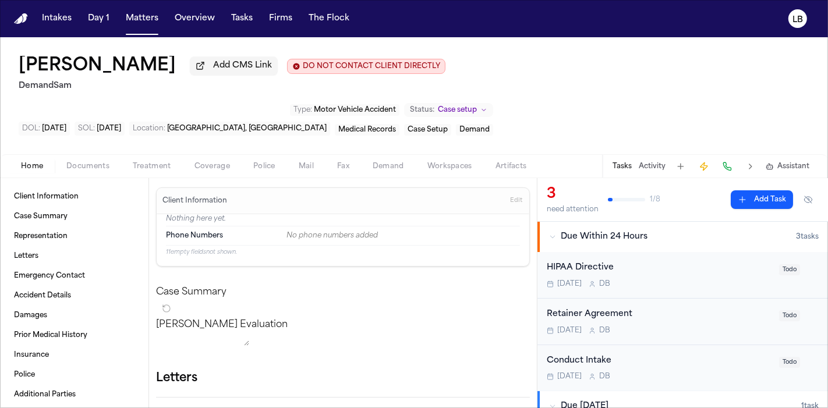
click at [84, 162] on span "Documents" at bounding box center [87, 166] width 43 height 9
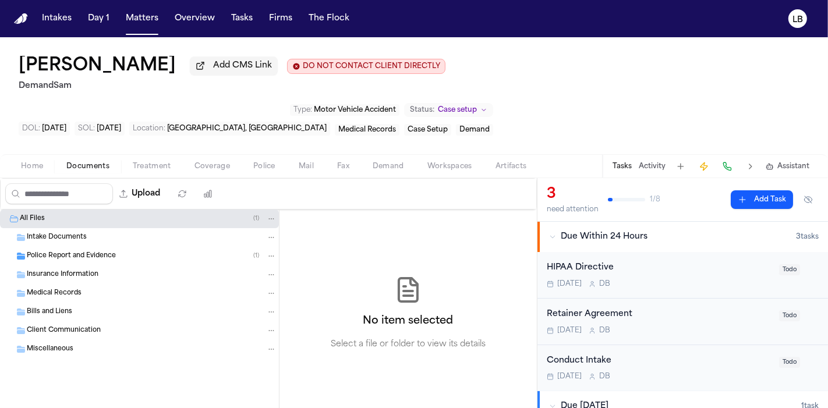
click at [82, 252] on span "Police Report and Evidence" at bounding box center [71, 257] width 89 height 10
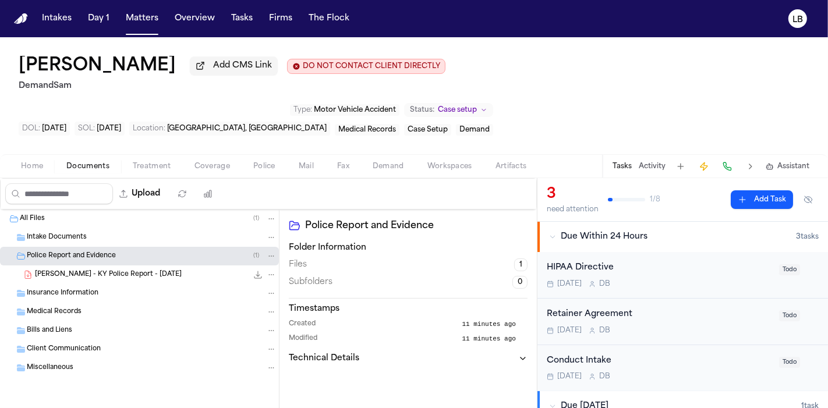
click at [91, 269] on div "T. Elliott - KY Police Report - 9.5.25 62.0 KB • PDF" at bounding box center [156, 275] width 242 height 12
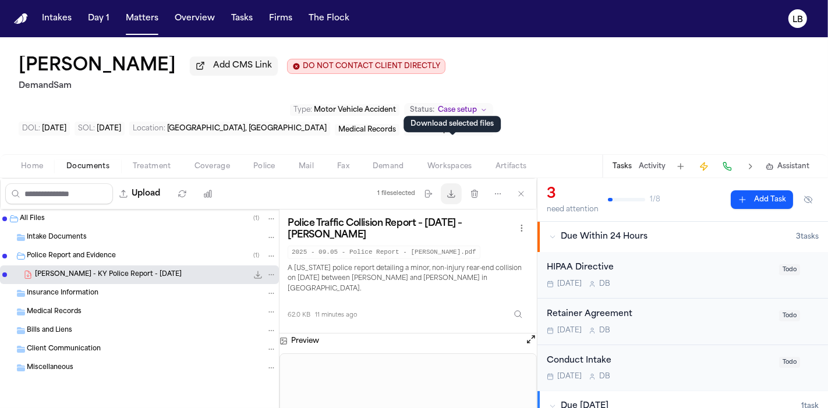
click at [454, 189] on icon "button" at bounding box center [451, 193] width 9 height 9
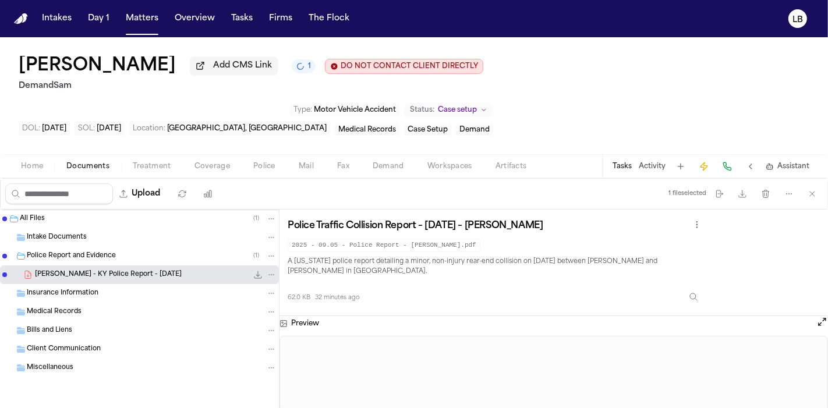
click at [47, 158] on div "Home Documents Treatment Coverage Police Mail Fax Demand Workspaces Artifacts T…" at bounding box center [414, 165] width 828 height 23
click at [38, 167] on span "Home" at bounding box center [32, 166] width 22 height 9
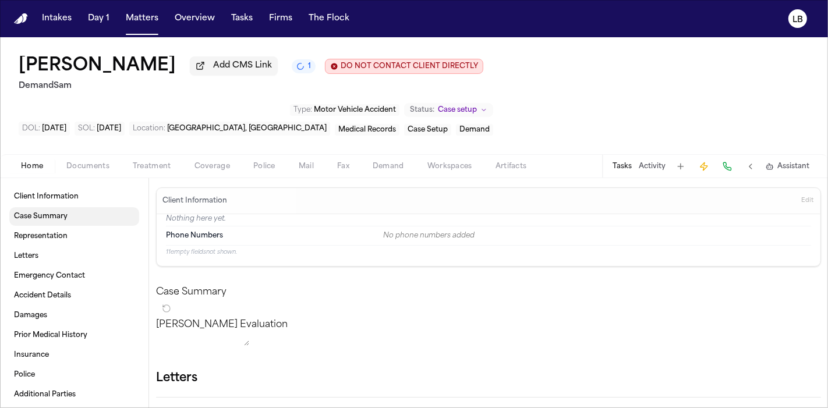
click at [72, 217] on link "Case Summary" at bounding box center [74, 216] width 130 height 19
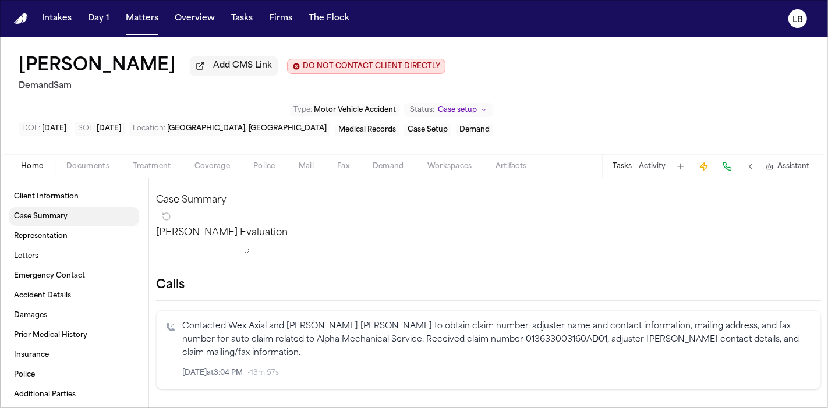
click at [56, 212] on span "Case Summary" at bounding box center [41, 216] width 54 height 9
click at [59, 188] on link "Client Information" at bounding box center [74, 197] width 130 height 19
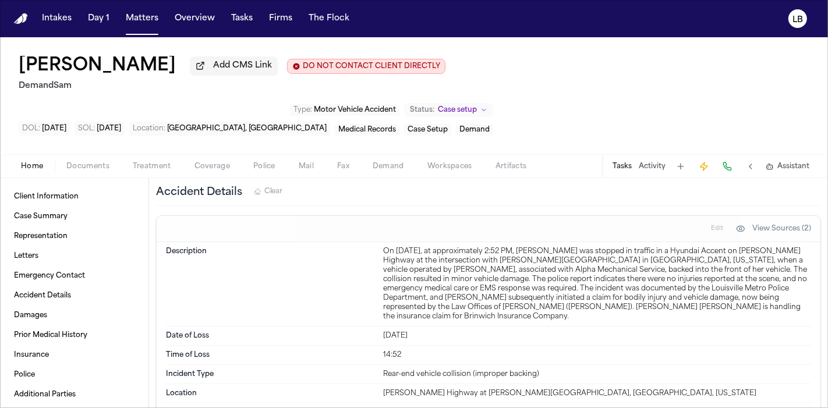
scroll to position [486, 0]
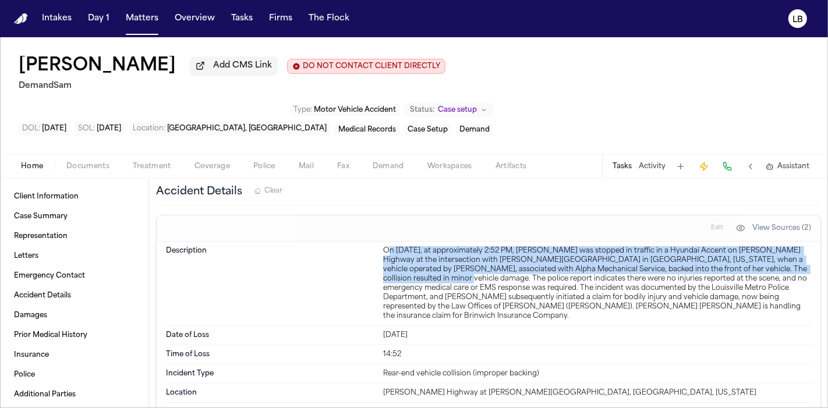
drag, startPoint x: 385, startPoint y: 218, endPoint x: 412, endPoint y: 252, distance: 43.0
click at [412, 252] on div "On September 5, 2025, at approximately 2:52 PM, Tyneka Elliott was stopped in t…" at bounding box center [597, 283] width 428 height 75
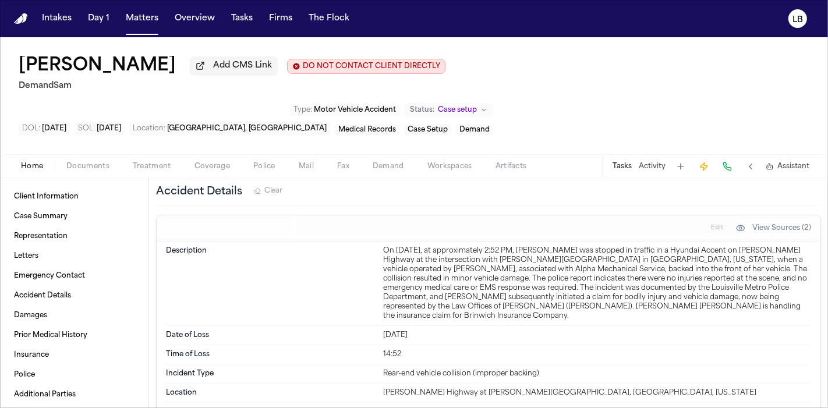
click at [383, 246] on div "On September 5, 2025, at approximately 2:52 PM, Tyneka Elliott was stopped in t…" at bounding box center [597, 283] width 428 height 75
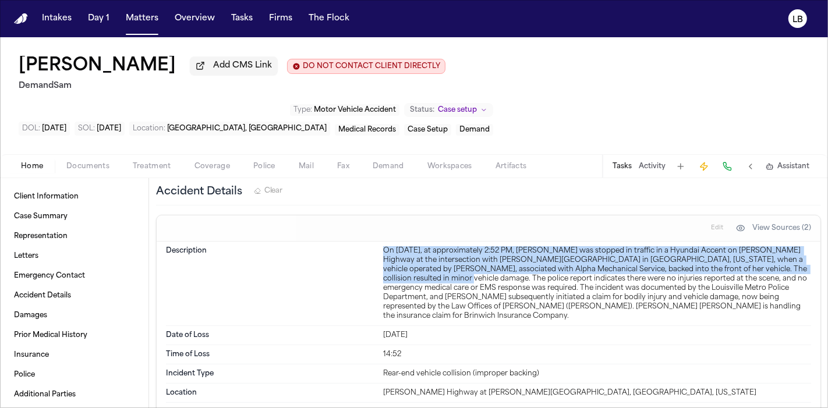
drag, startPoint x: 383, startPoint y: 220, endPoint x: 409, endPoint y: 246, distance: 37.9
click at [409, 246] on div "On September 5, 2025, at approximately 2:52 PM, Tyneka Elliott was stopped in t…" at bounding box center [597, 283] width 428 height 75
copy div "On September 5, 2025, at approximately 2:52 PM, Tyneka Elliott was stopped in t…"
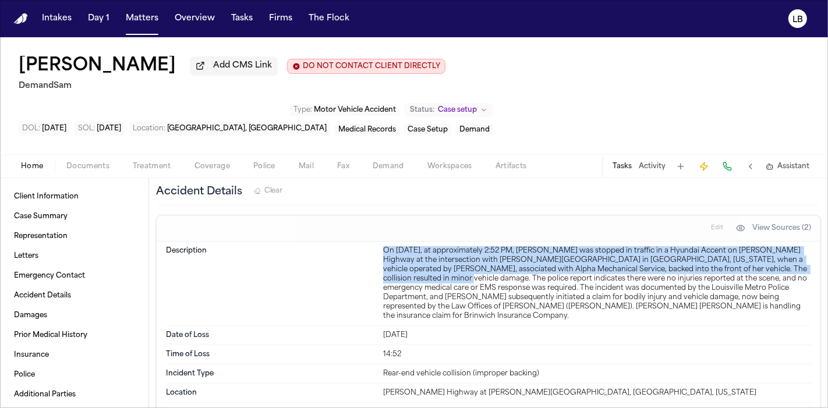
copy div "On September 5, 2025, at approximately 2:52 PM, Tyneka Elliott was stopped in t…"
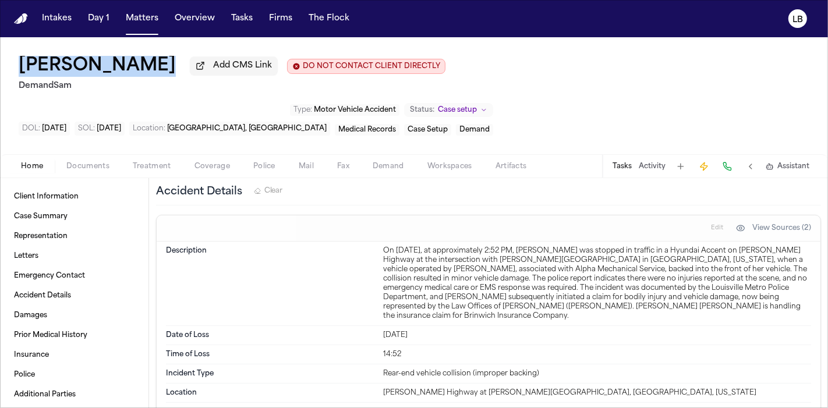
drag, startPoint x: 144, startPoint y: 62, endPoint x: 18, endPoint y: 62, distance: 126.4
click at [19, 62] on div "Tyneka Elliott Add CMS Link DO NOT CONTACT CLIENT DIRECTLY DO NOT CONTACT" at bounding box center [232, 66] width 427 height 21
copy div "Tyneka Elliott"
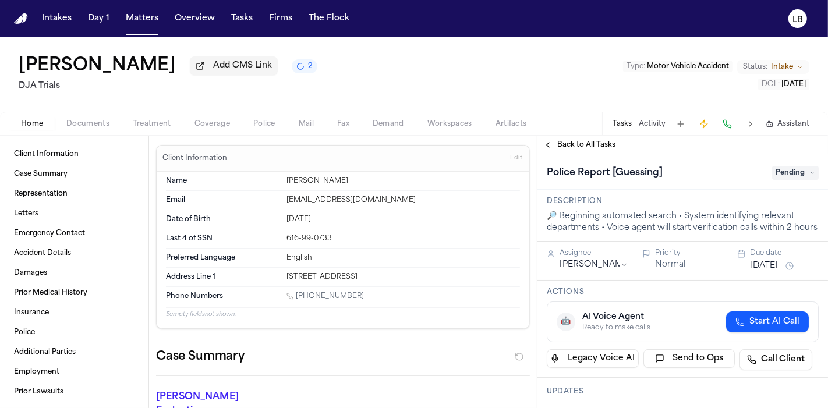
click at [93, 125] on span "Documents" at bounding box center [87, 123] width 43 height 9
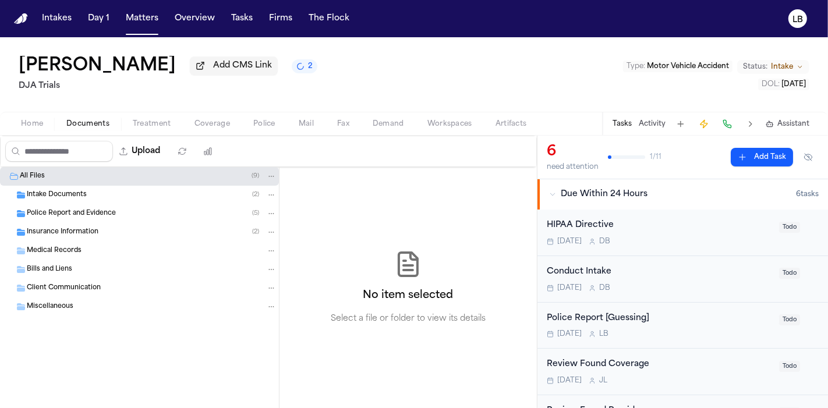
click at [71, 215] on span "Police Report and Evidence" at bounding box center [71, 214] width 89 height 10
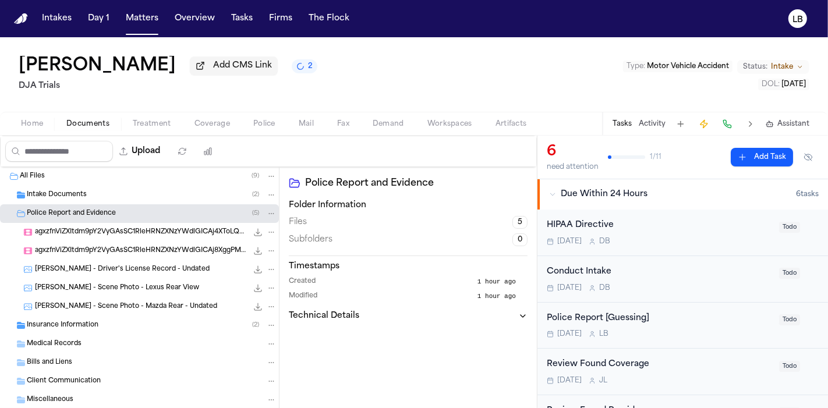
click at [169, 317] on div "Insurance Information ( 2 )" at bounding box center [139, 325] width 279 height 19
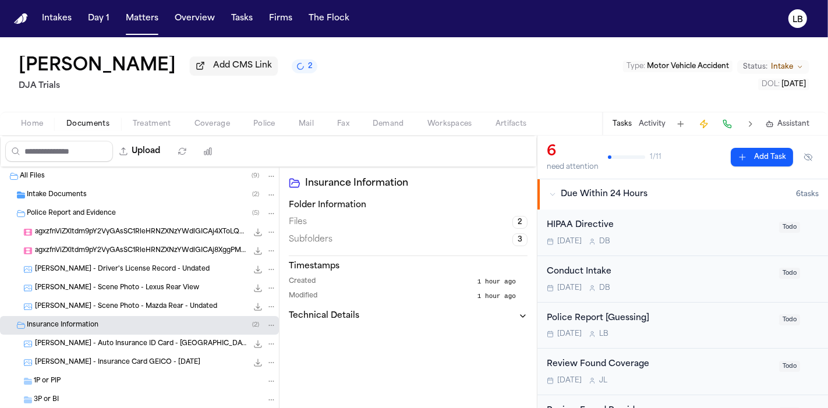
click at [130, 232] on span "agxzfnViZXItdm9pY2VyGAsSC1RleHRNZXNzYWdlGICAj4XToLQKDA.mp4" at bounding box center [141, 233] width 213 height 10
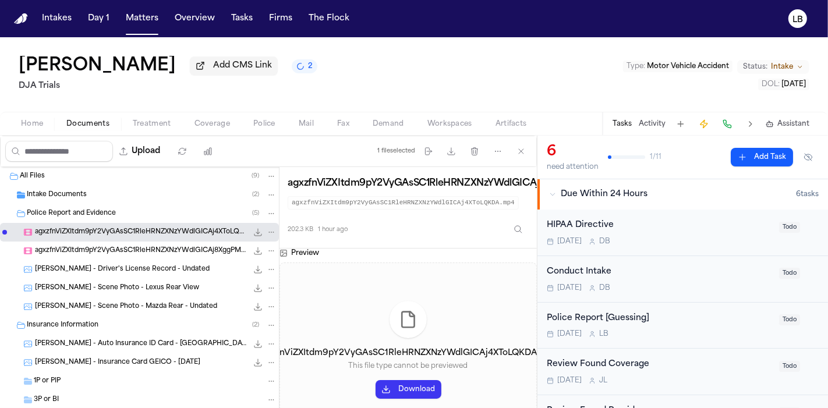
click at [135, 246] on span "agxzfnViZXItdm9pY2VyGAsSC1RleHRNZXNzYWdlGICAj8XggPMLDA.mp4" at bounding box center [141, 251] width 213 height 10
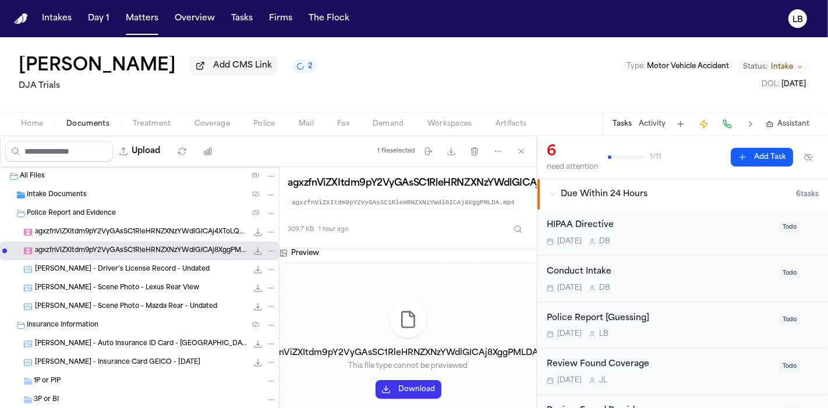
click at [76, 195] on span "Intake Documents" at bounding box center [57, 195] width 60 height 10
